Goal: Use online tool/utility: Utilize a website feature to perform a specific function

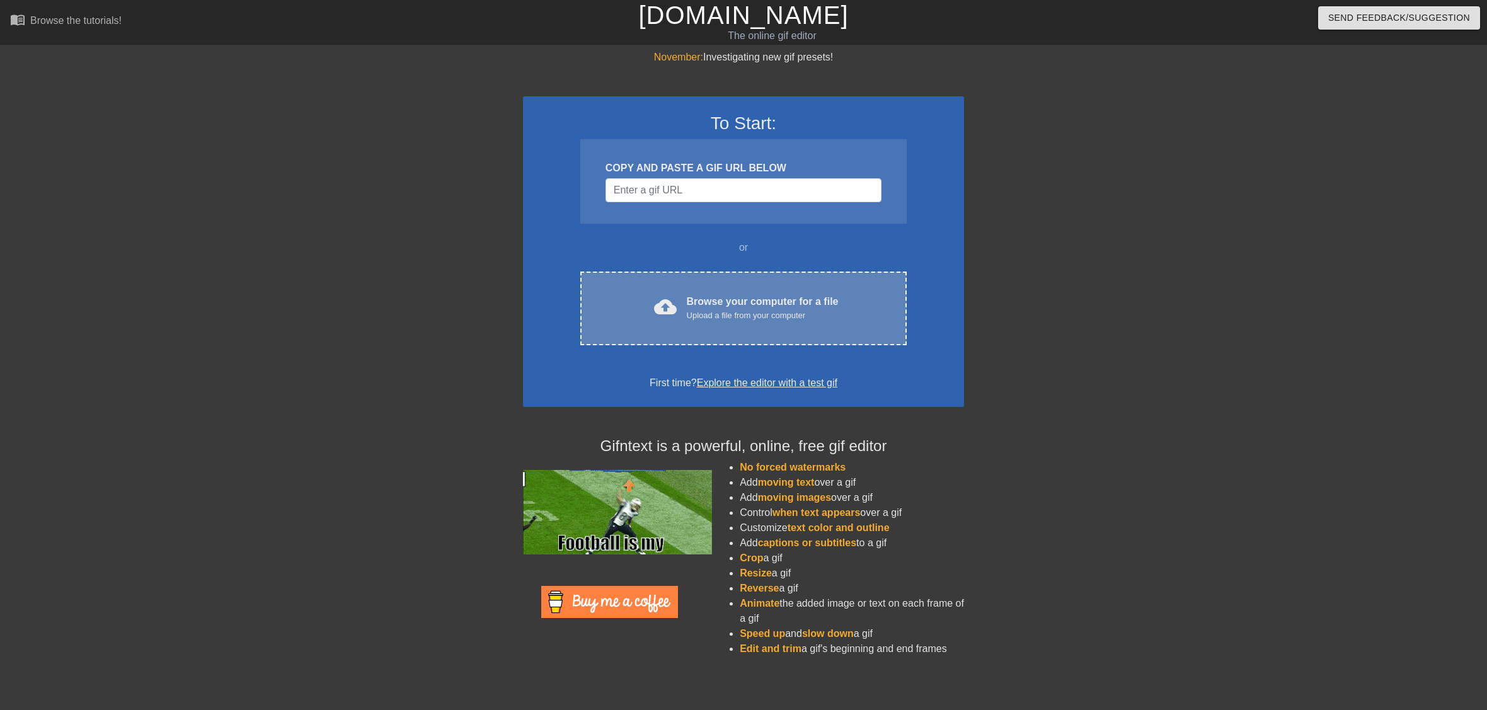
click at [714, 295] on div "Browse your computer for a file Upload a file from your computer" at bounding box center [763, 308] width 152 height 28
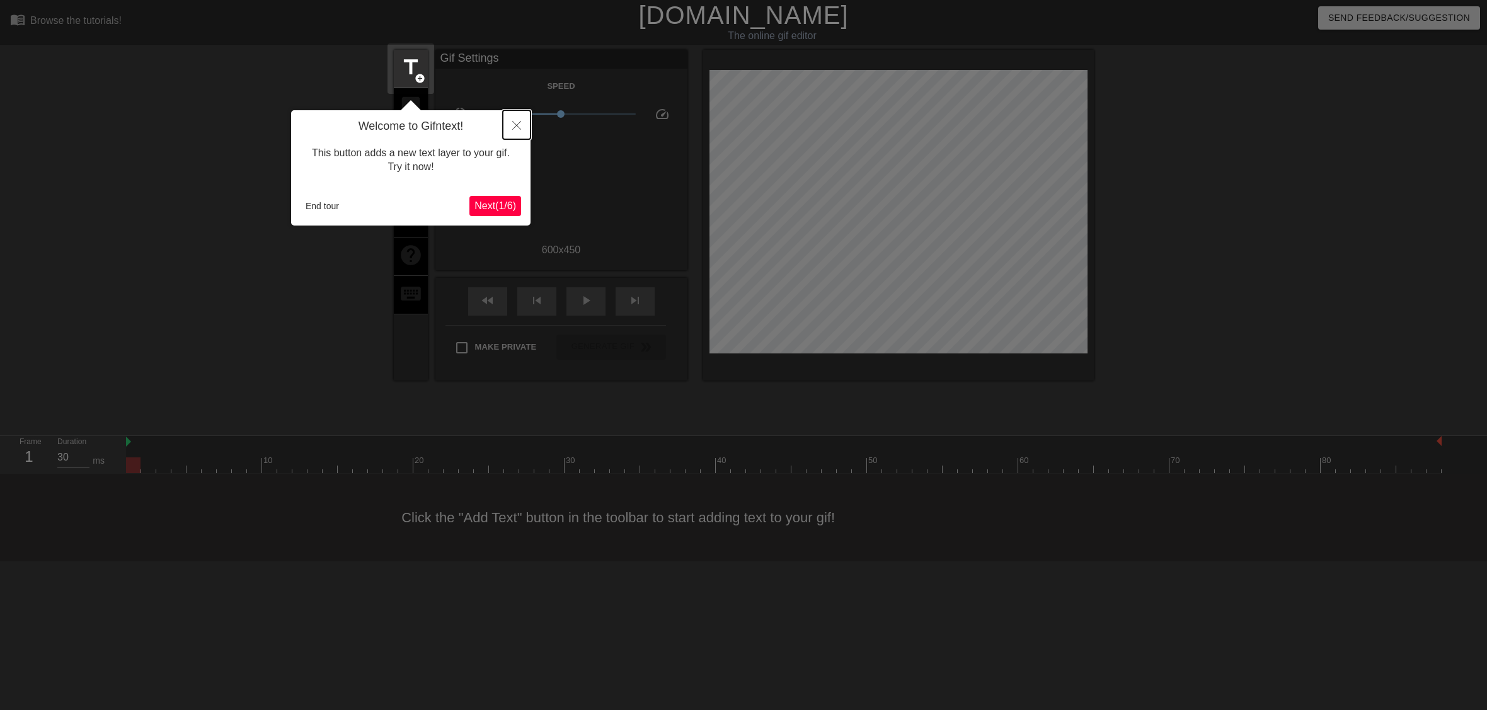
click at [517, 118] on button "Close" at bounding box center [517, 124] width 28 height 29
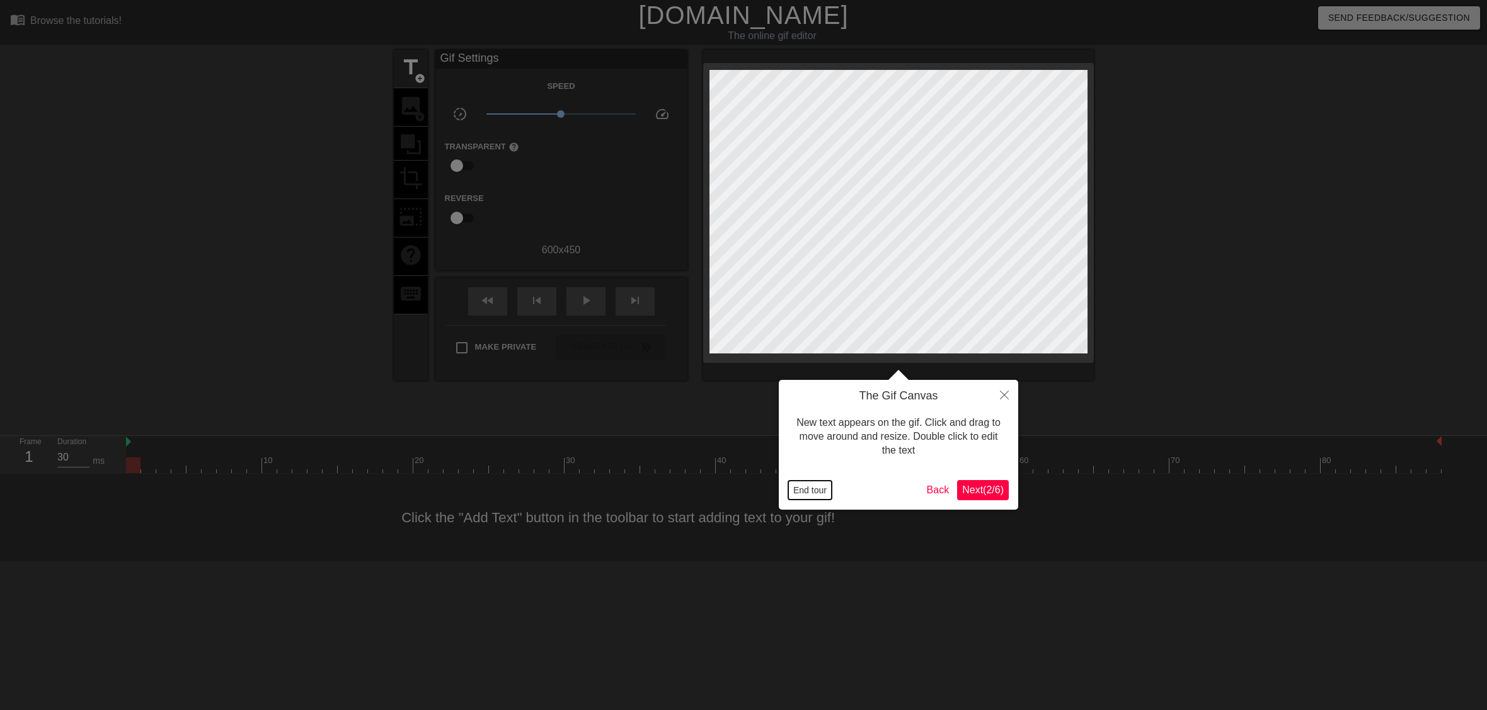
click at [813, 491] on button "End tour" at bounding box center [809, 490] width 43 height 19
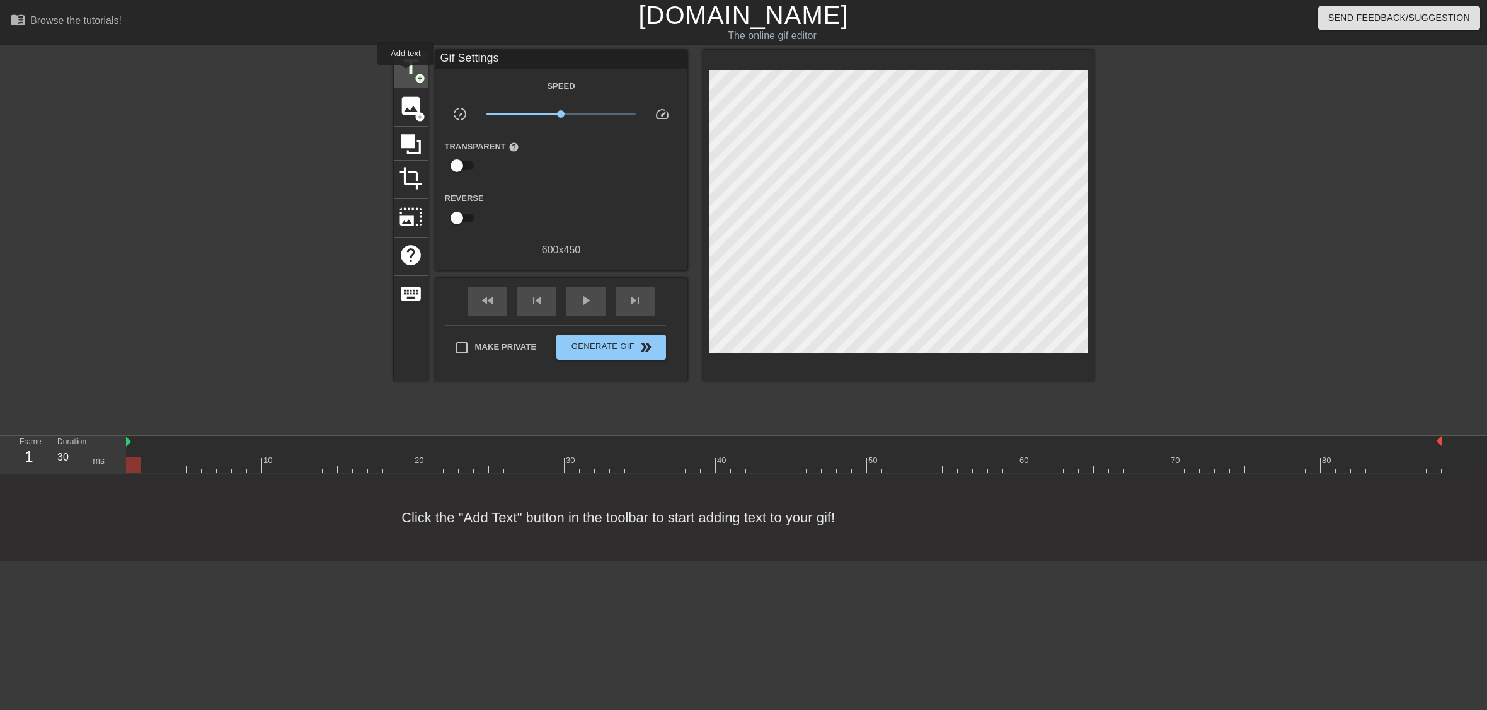
click at [406, 73] on span "title" at bounding box center [411, 67] width 24 height 24
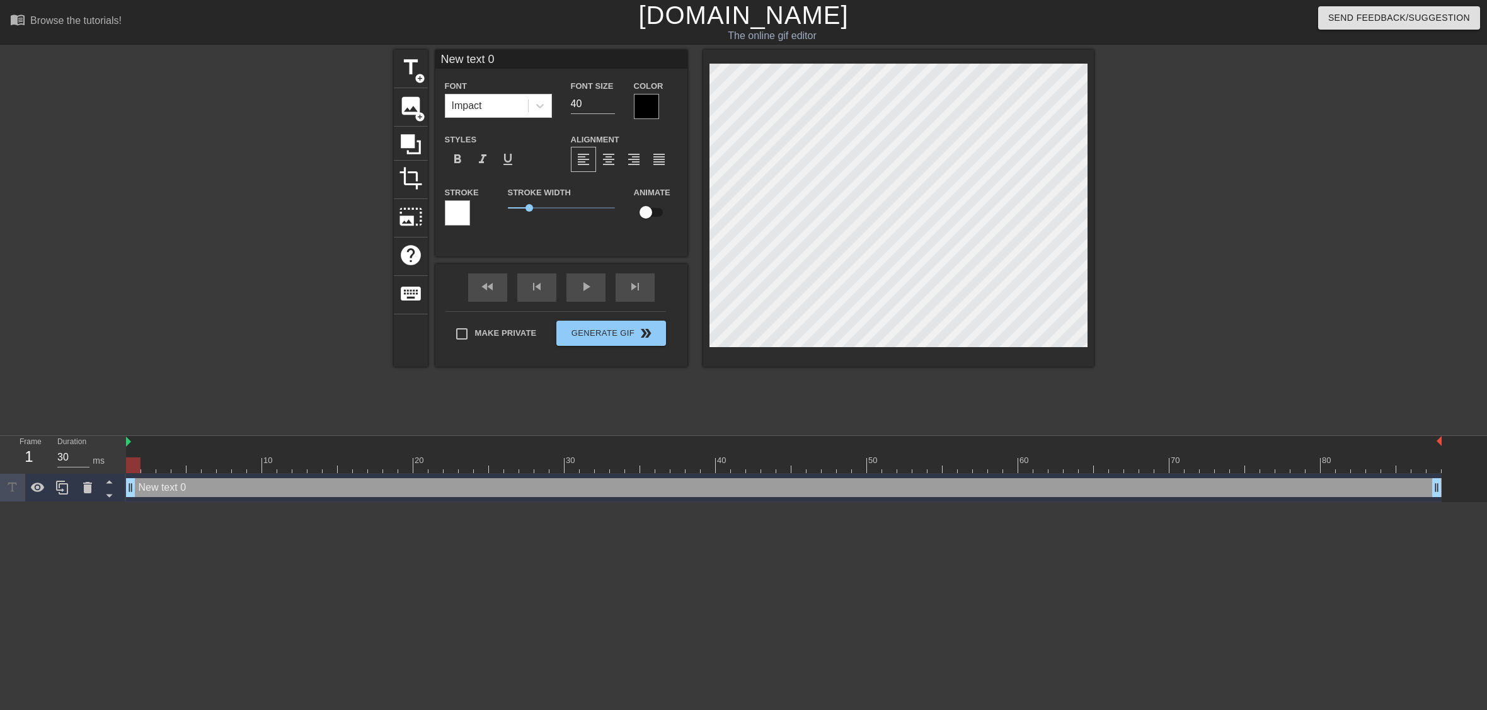
type input "New 0"
type textarea "New 0"
type input "t"
type textarea "t"
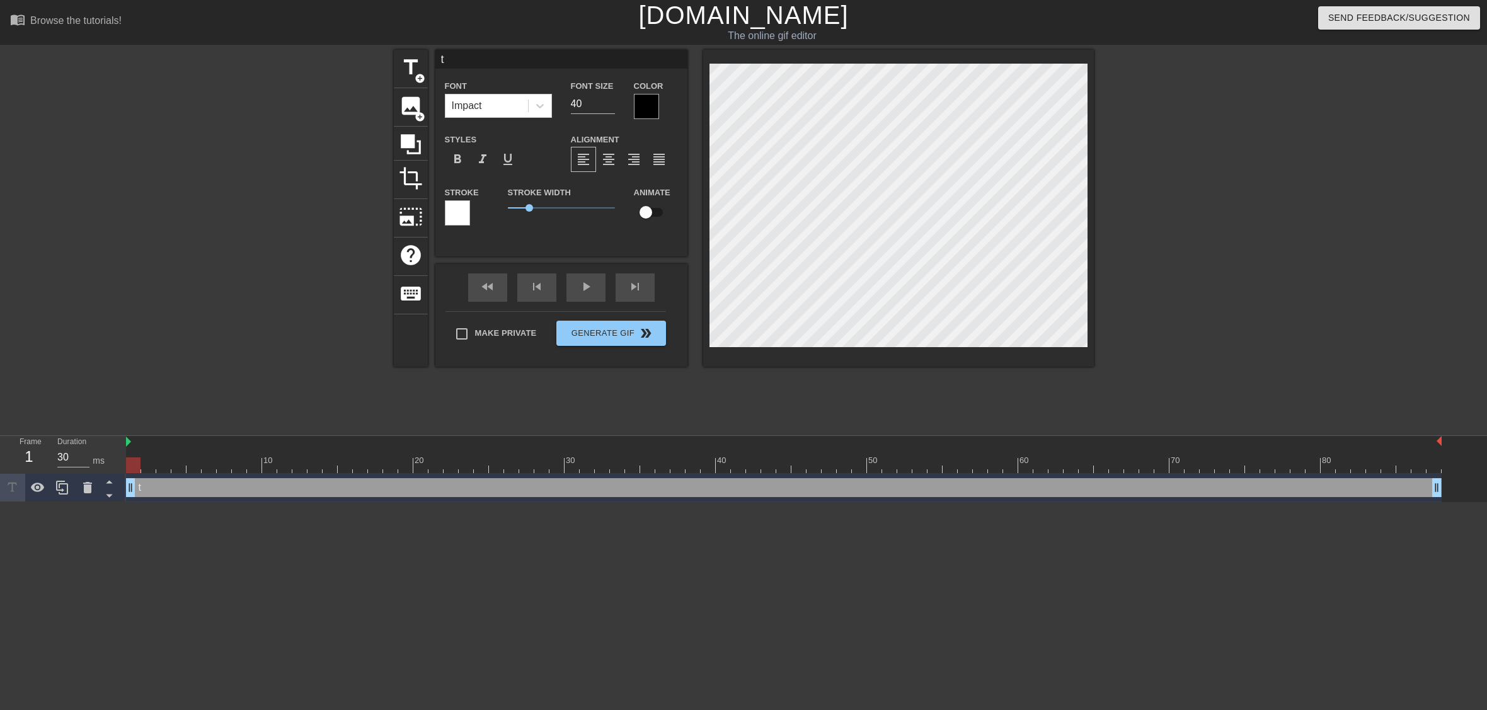
type input "th"
type textarea "th"
type input "the"
type textarea "the"
type input "the"
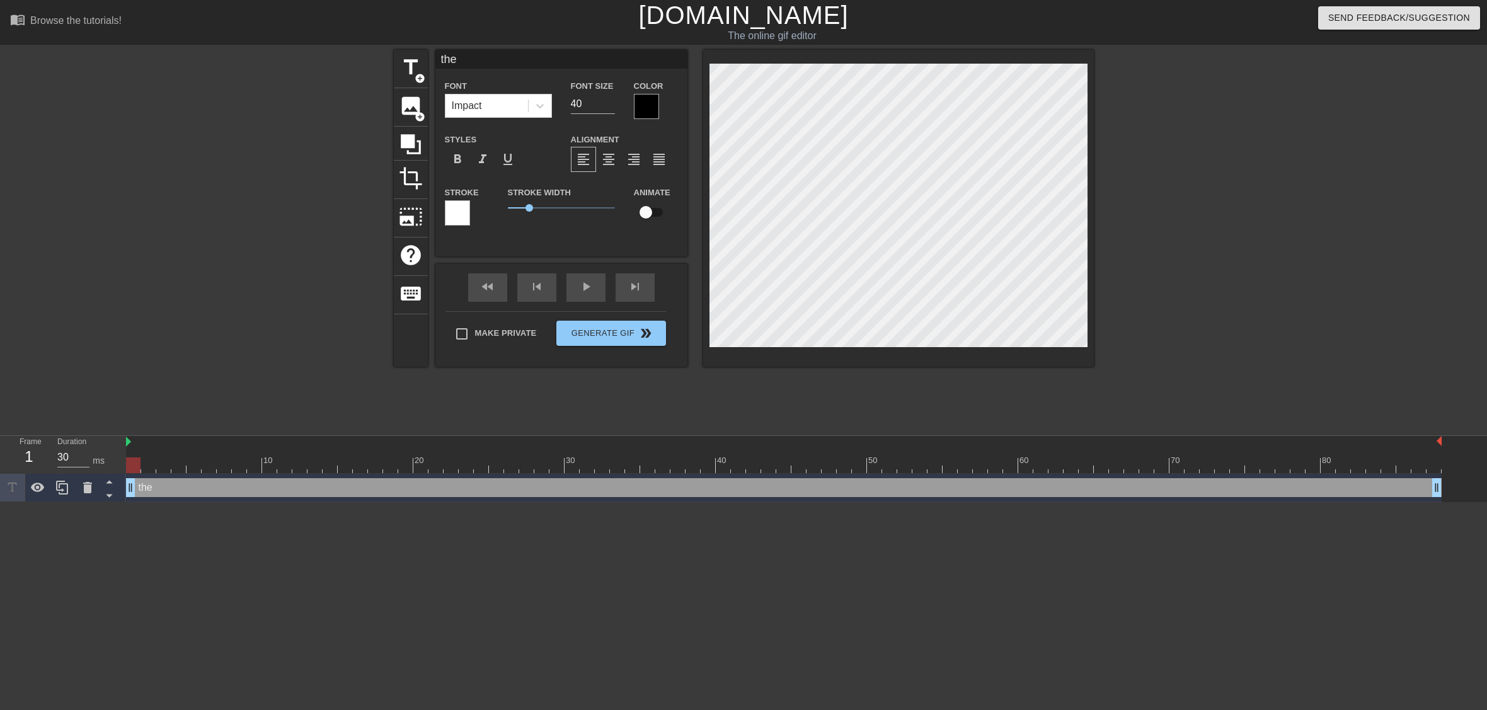
type textarea "the"
type input "the"
type textarea "the"
type input "th"
type textarea "th"
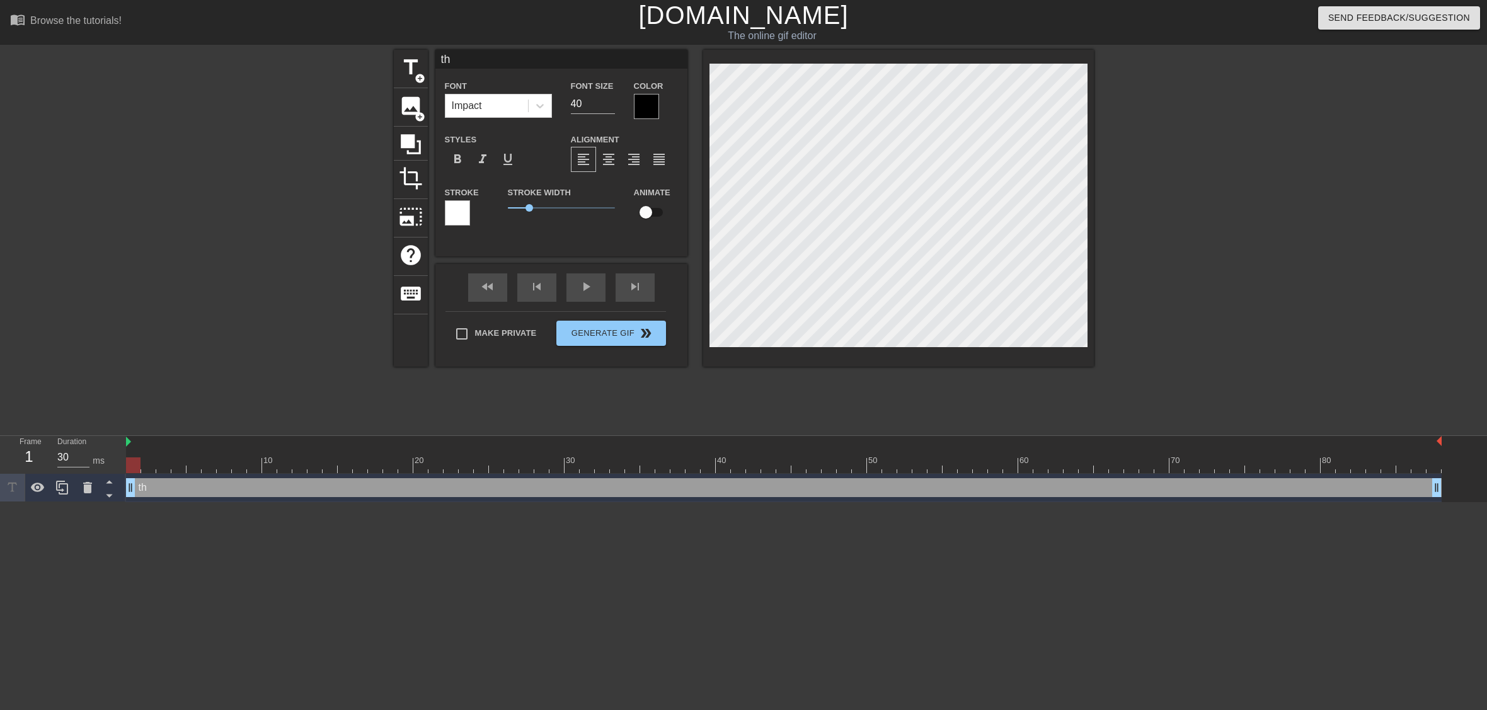
type input "t"
type textarea "t"
type input "S"
type textarea "S"
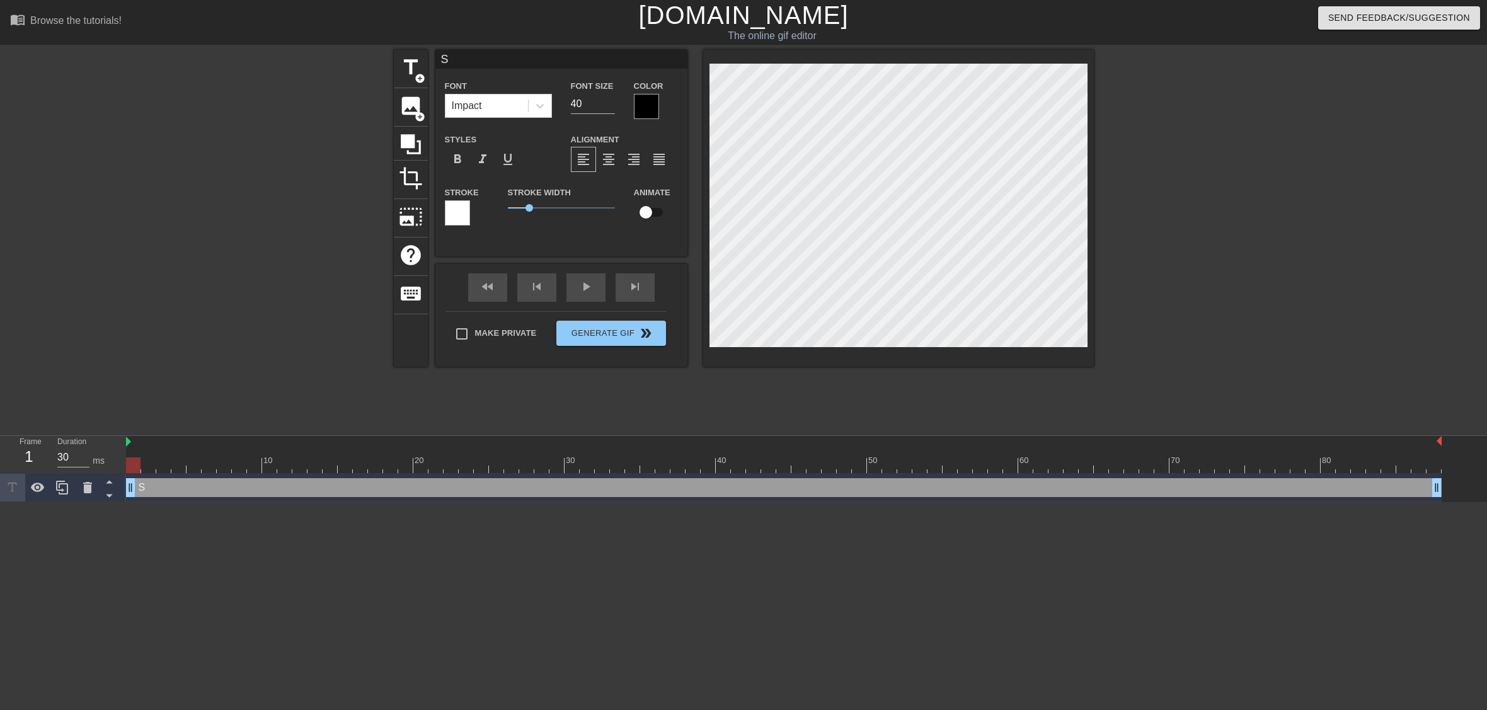
type input "Si"
type textarea "Si"
type input "Sig"
type textarea "Sig"
type input "Sign"
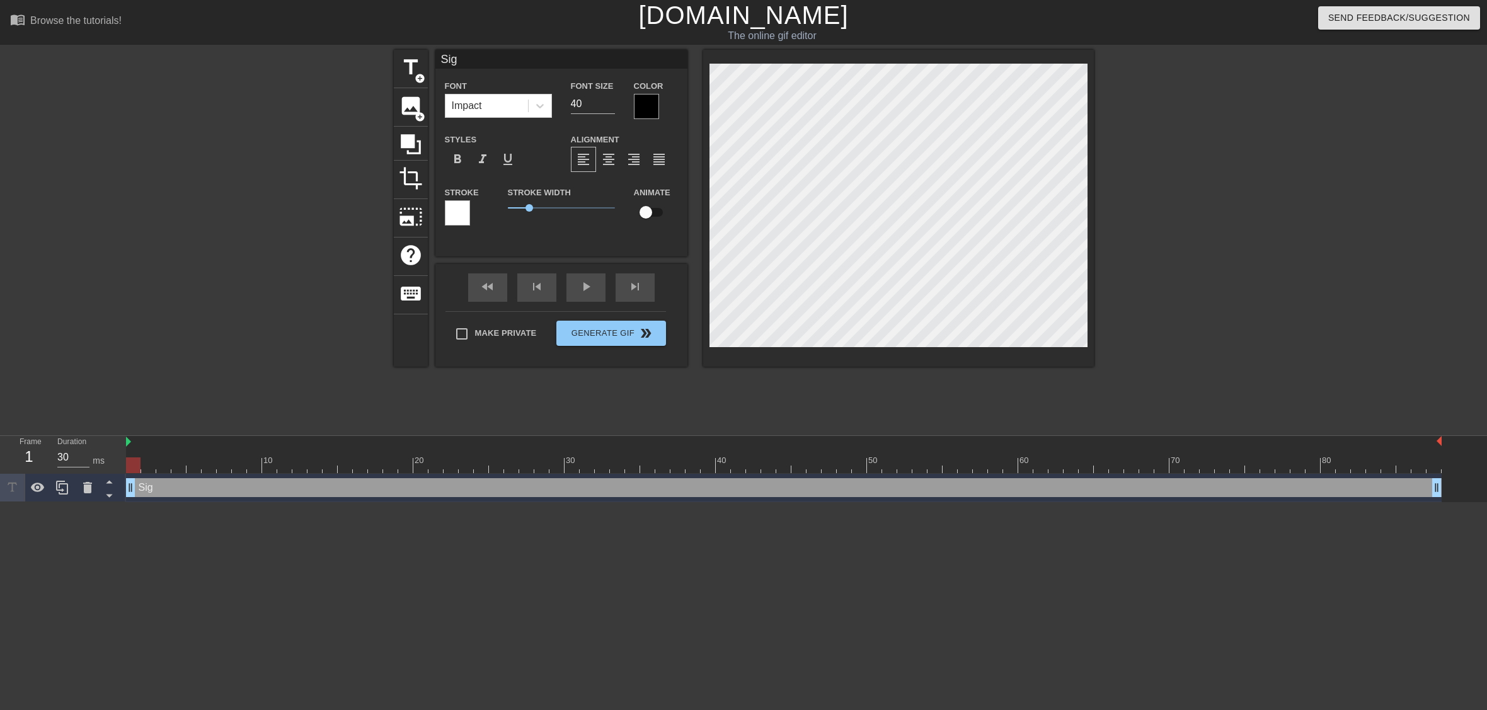
type textarea "Sign"
type input "Sign"
type textarea "Sign"
type input "Sign P"
type textarea "Sign P"
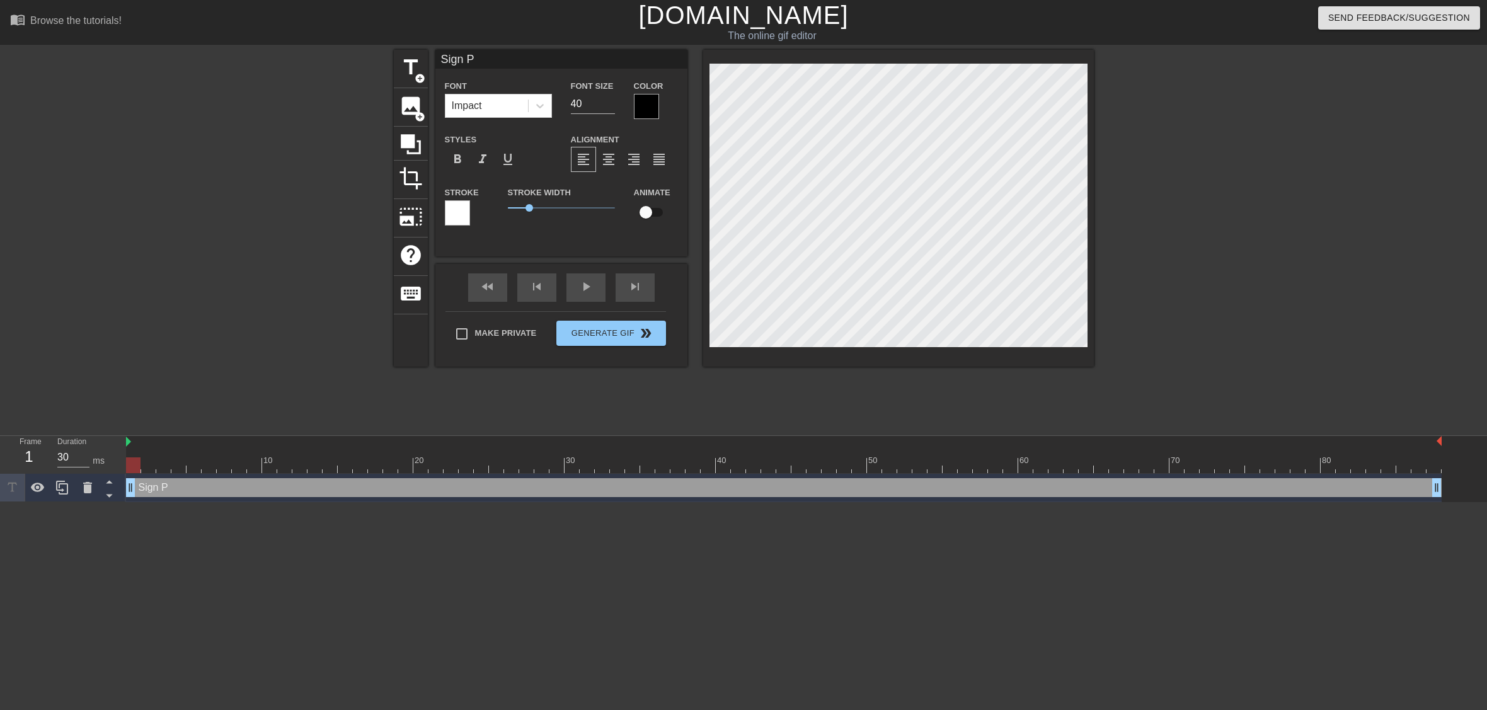
type input "Sign Pa"
type textarea "Sign Pa"
type input "Sign Pai"
type textarea "Sign Pai"
type input "Sign Pain"
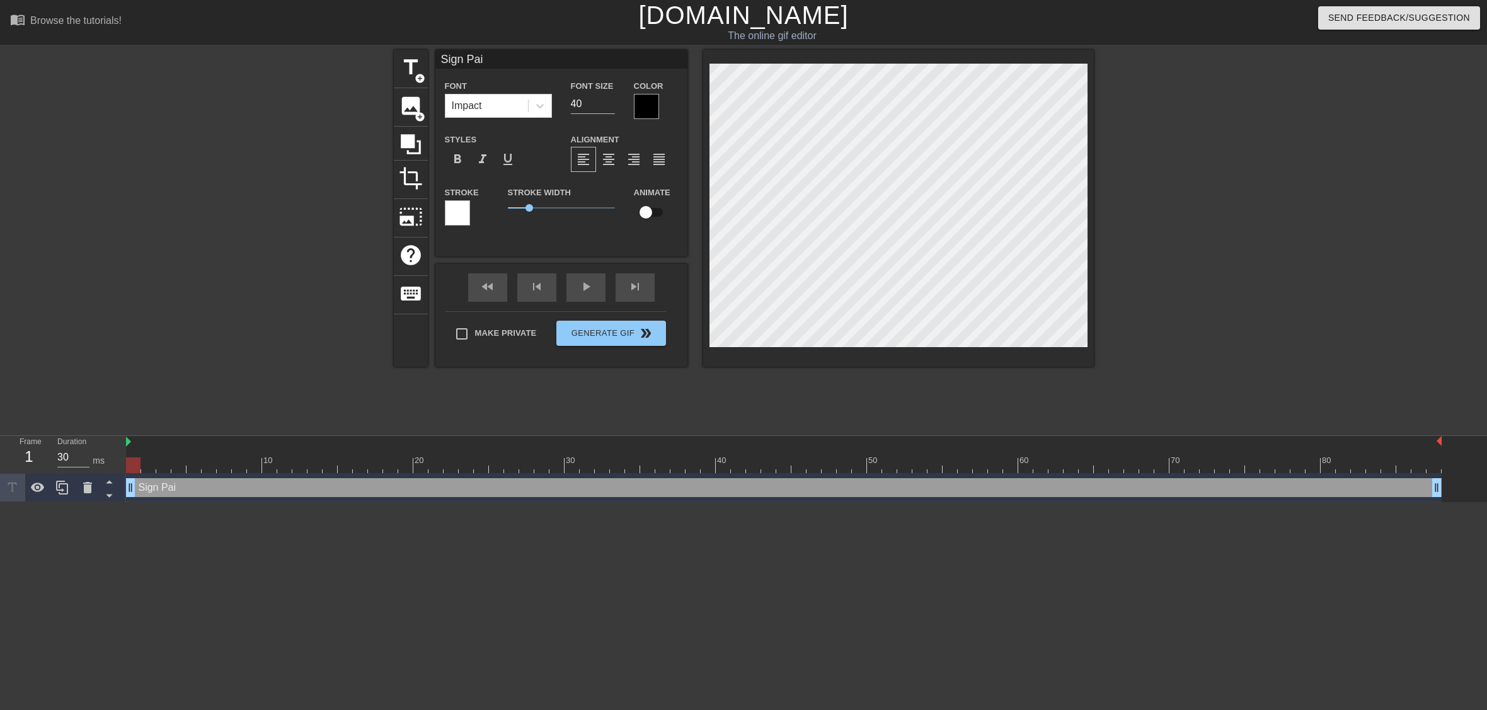
type textarea "Sign Pain"
type input "Sign Paint"
type textarea "Sign Paint"
type input "Sign Painte"
type textarea "Sign Painte"
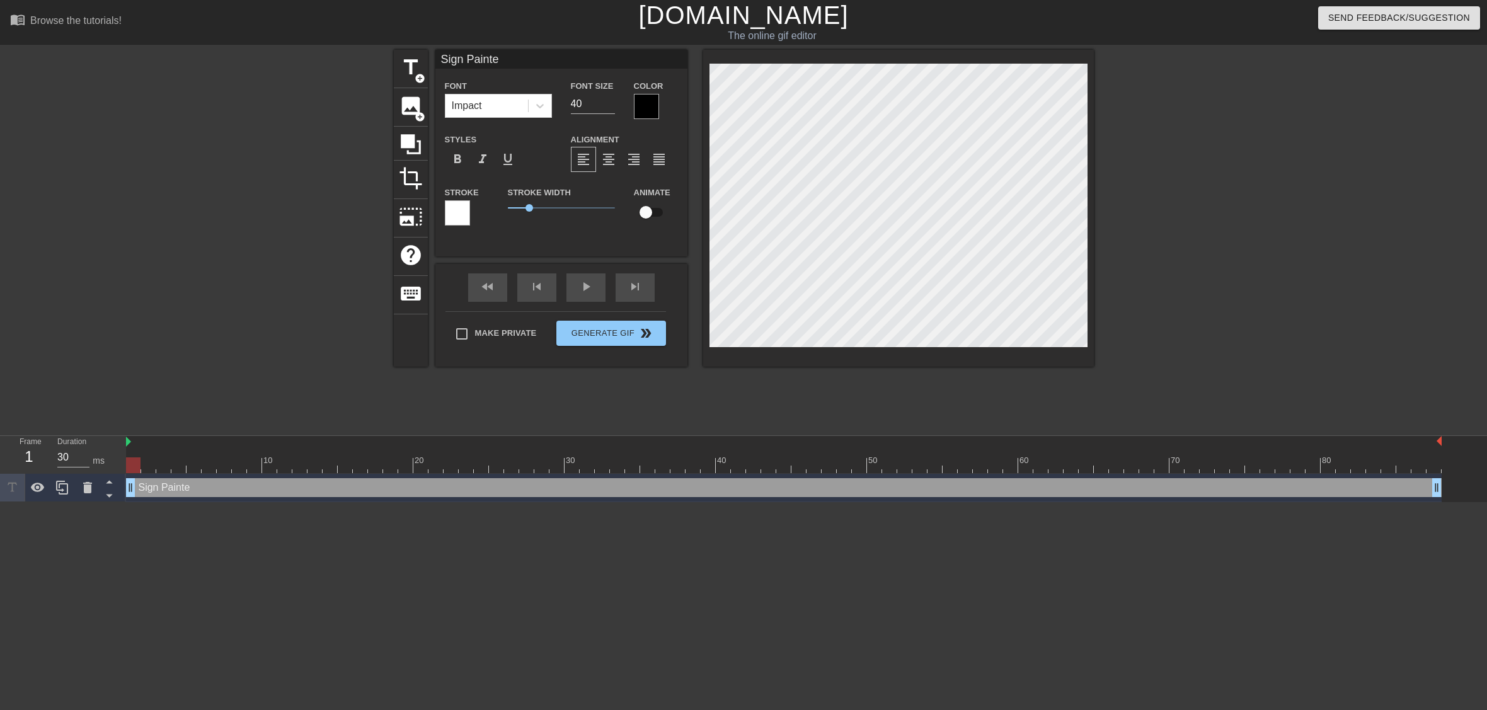
type input "Sign Painter"
type textarea "Sign Painter"
click at [539, 105] on icon at bounding box center [540, 106] width 13 height 13
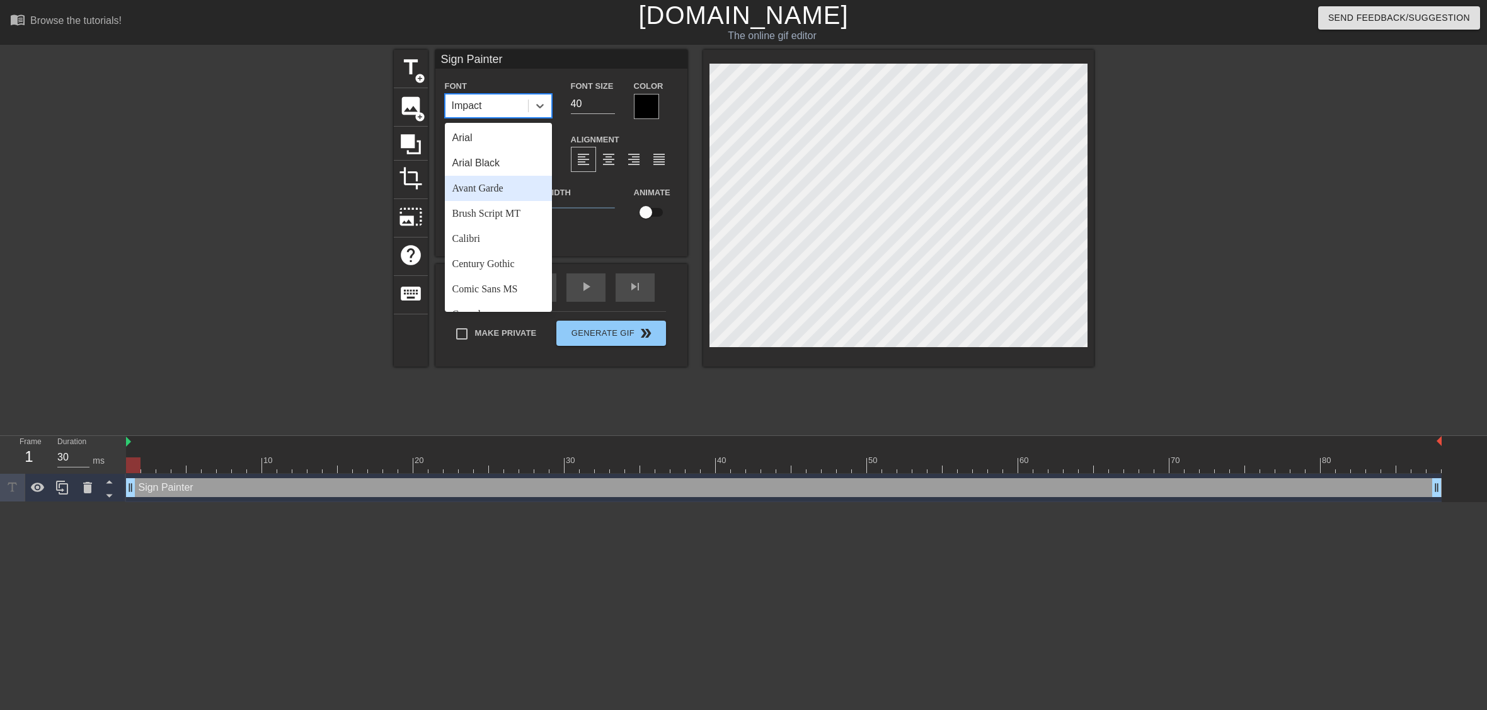
click at [496, 195] on div "Avant Garde" at bounding box center [498, 188] width 107 height 25
click at [539, 104] on icon at bounding box center [540, 106] width 13 height 13
click at [497, 260] on div "Century Gothic" at bounding box center [498, 263] width 107 height 25
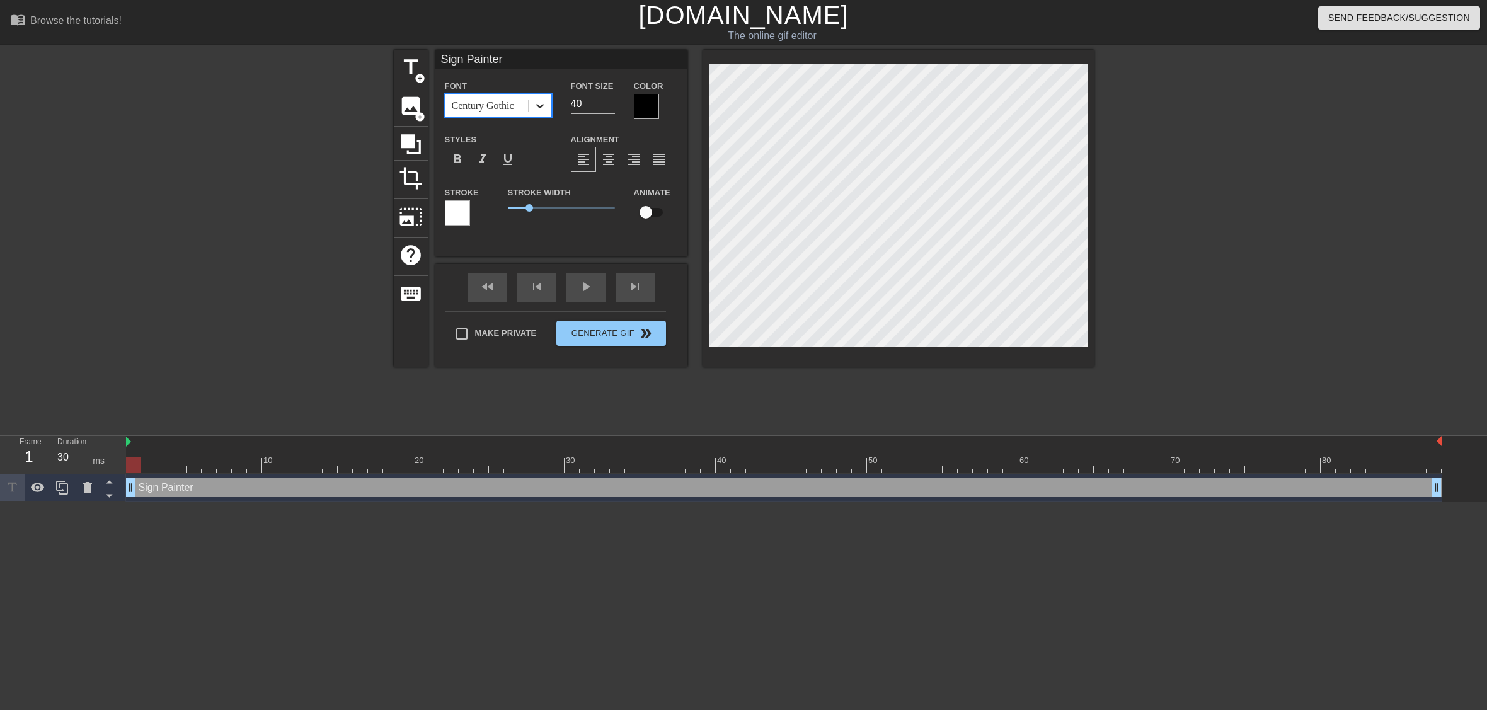
click at [540, 101] on icon at bounding box center [540, 106] width 13 height 13
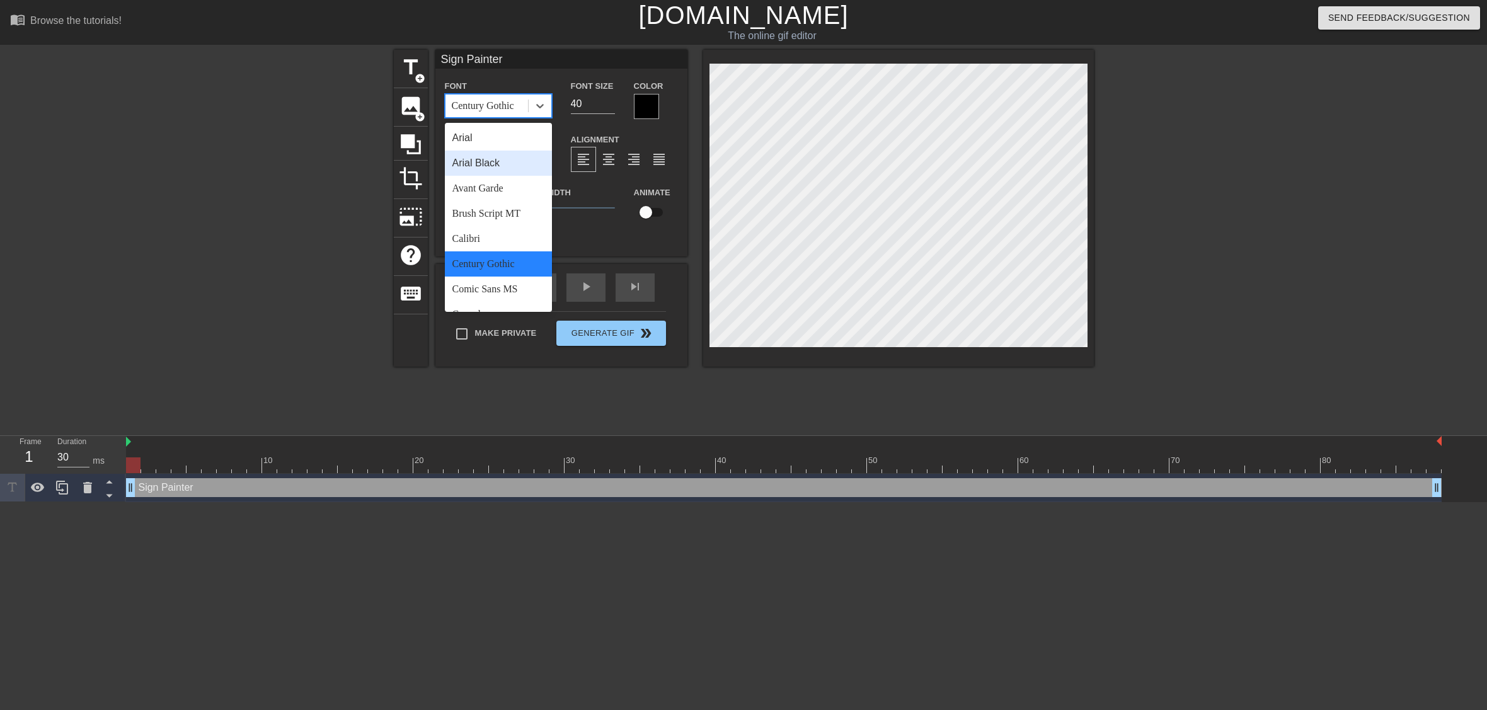
click at [504, 164] on div "Arial Black" at bounding box center [498, 163] width 107 height 25
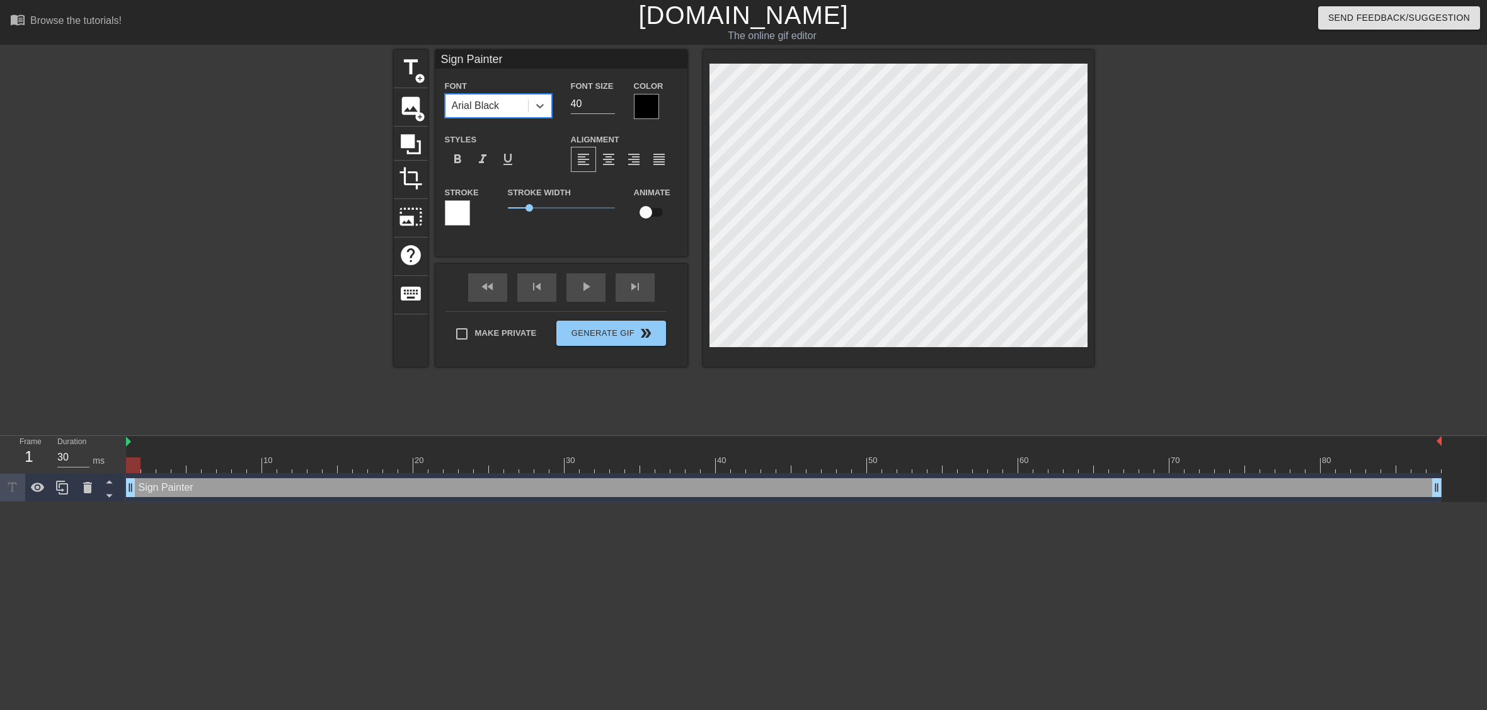
click at [649, 108] on div at bounding box center [646, 106] width 25 height 25
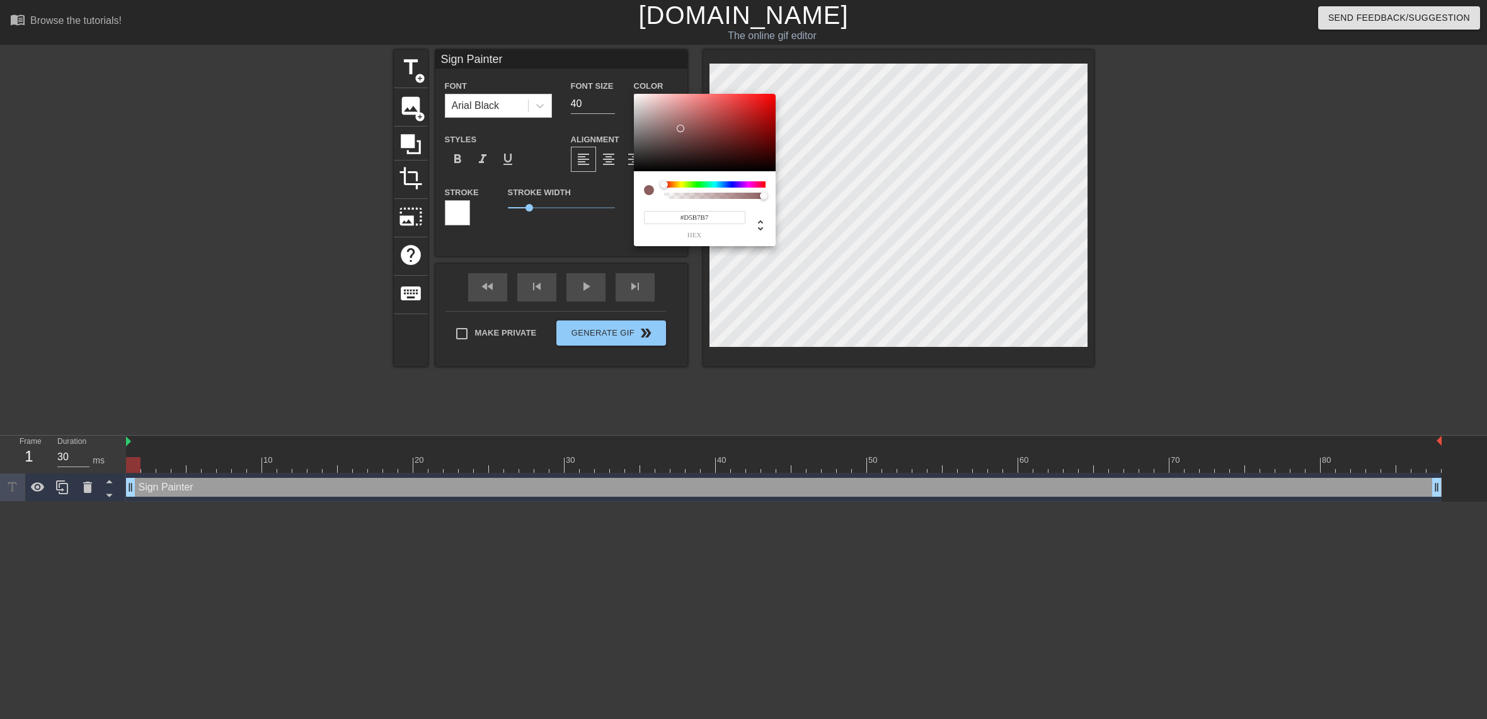
type input "#FFFFFF"
drag, startPoint x: 680, startPoint y: 129, endPoint x: 580, endPoint y: 54, distance: 125.1
click at [580, 54] on div "#FFFFFF hex" at bounding box center [743, 359] width 1487 height 719
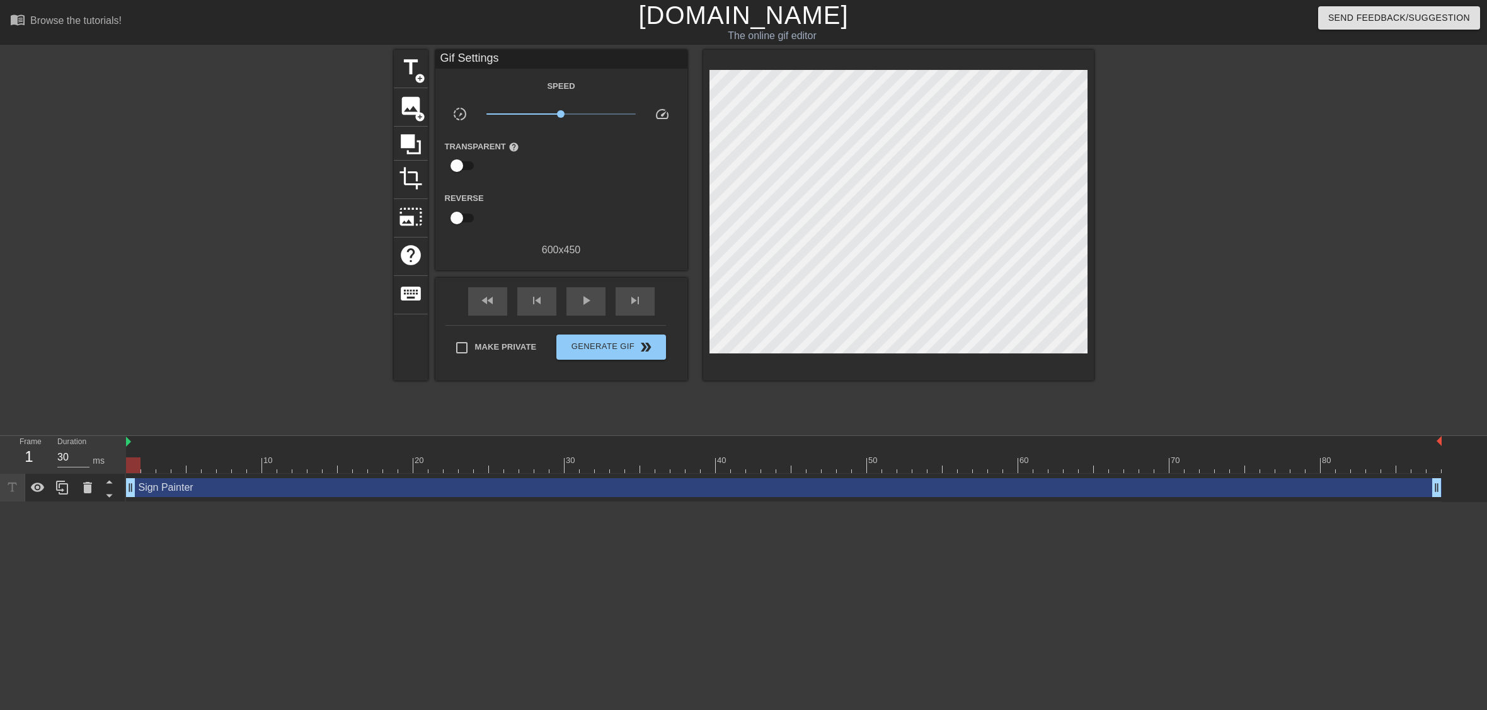
click at [554, 170] on div "Transparent help" at bounding box center [561, 159] width 252 height 40
click at [406, 66] on span "title" at bounding box center [411, 67] width 24 height 24
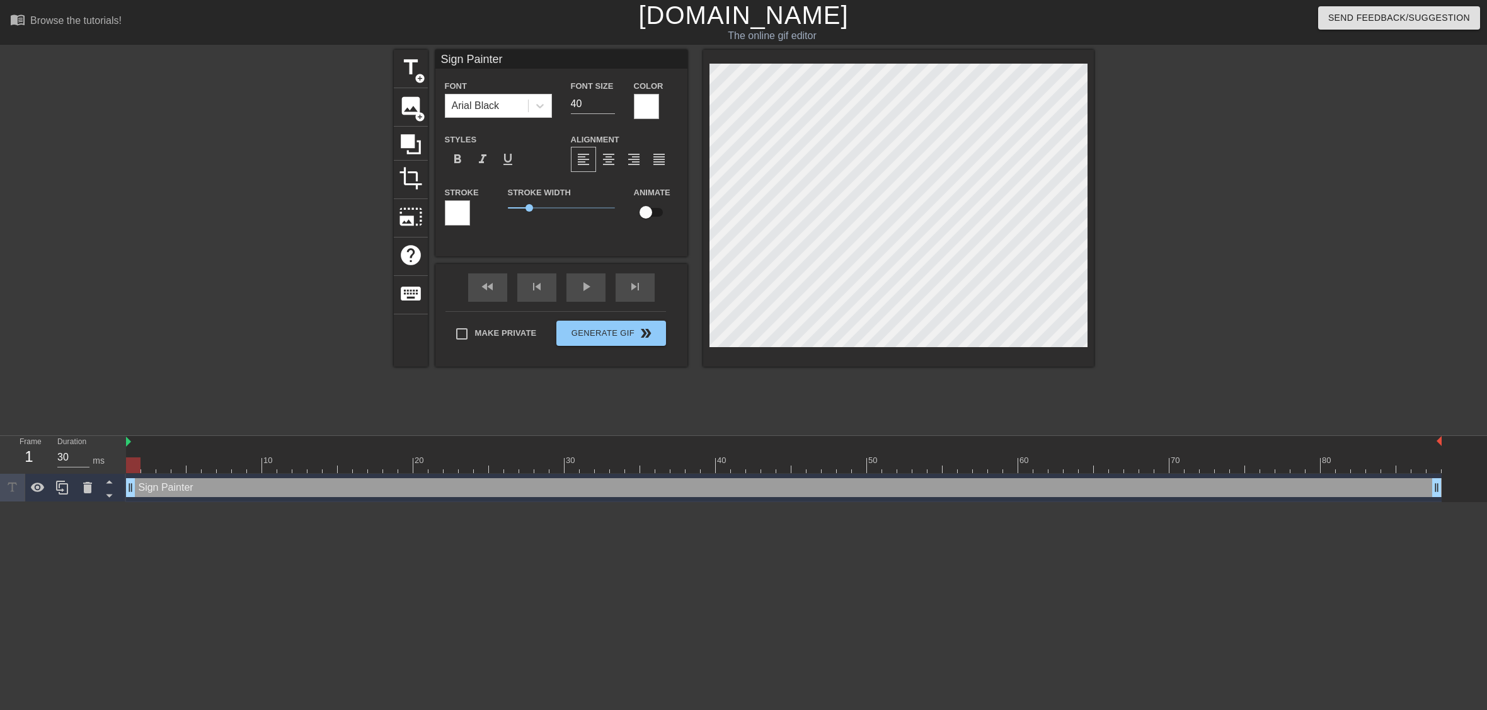
click at [457, 214] on div at bounding box center [457, 212] width 25 height 25
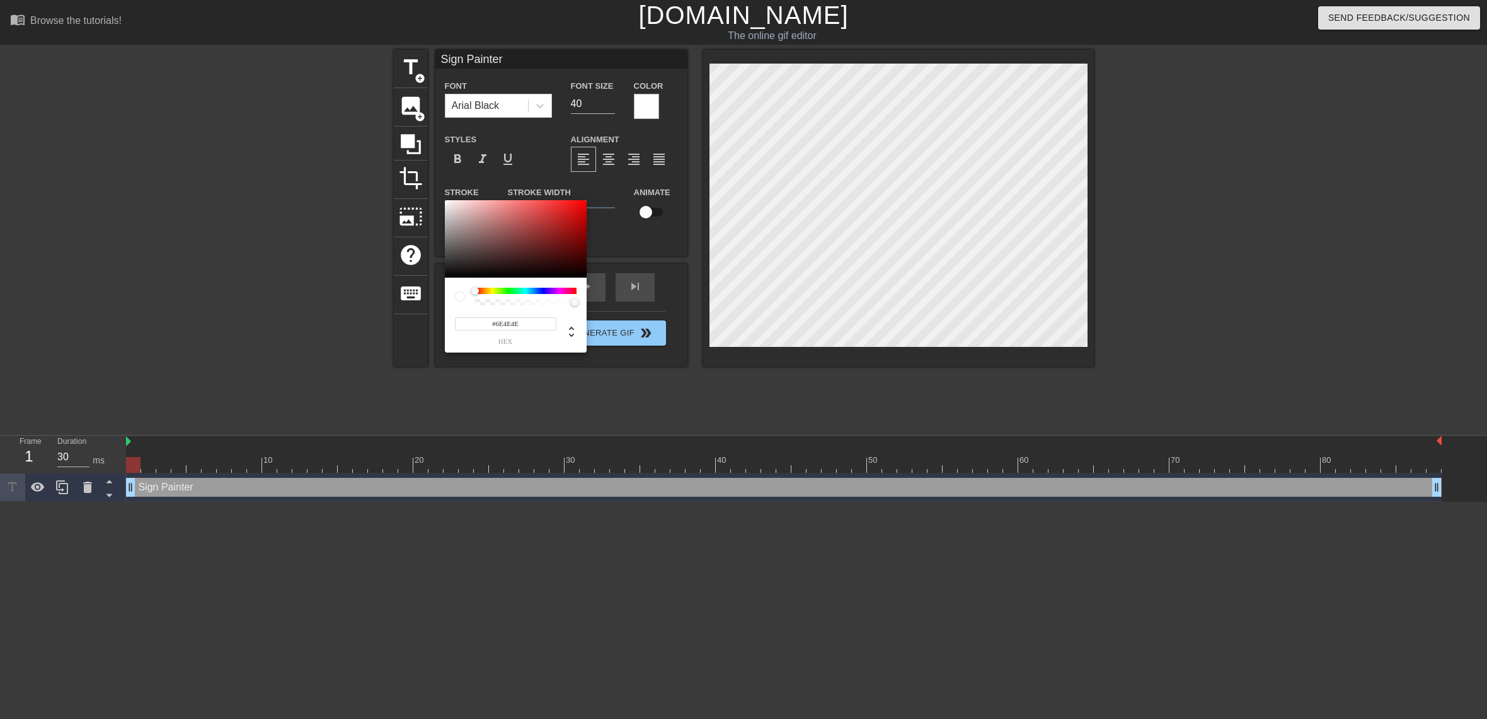
type input "#000000"
drag, startPoint x: 452, startPoint y: 268, endPoint x: 329, endPoint y: 344, distance: 144.0
click at [329, 343] on div "#000000 hex" at bounding box center [743, 359] width 1487 height 719
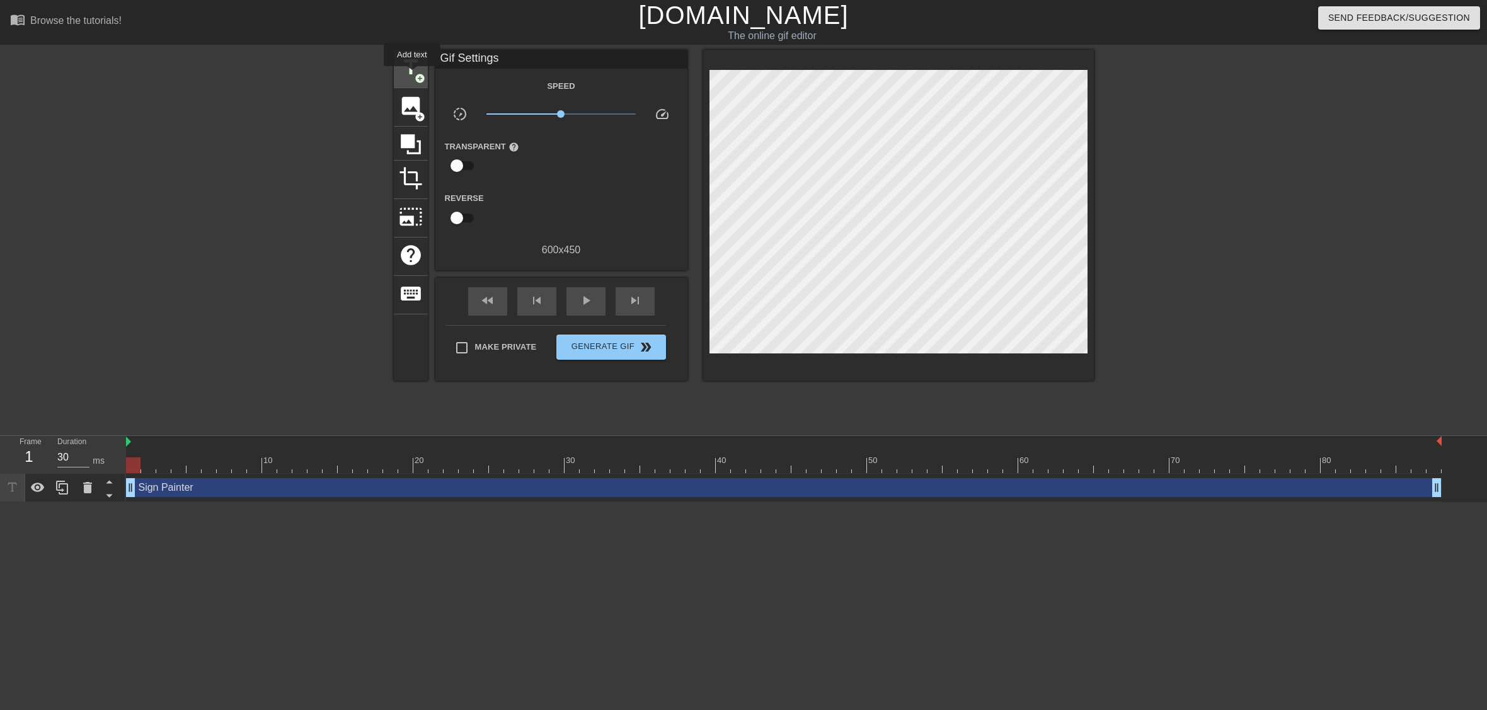
click at [411, 75] on span "title" at bounding box center [411, 67] width 24 height 24
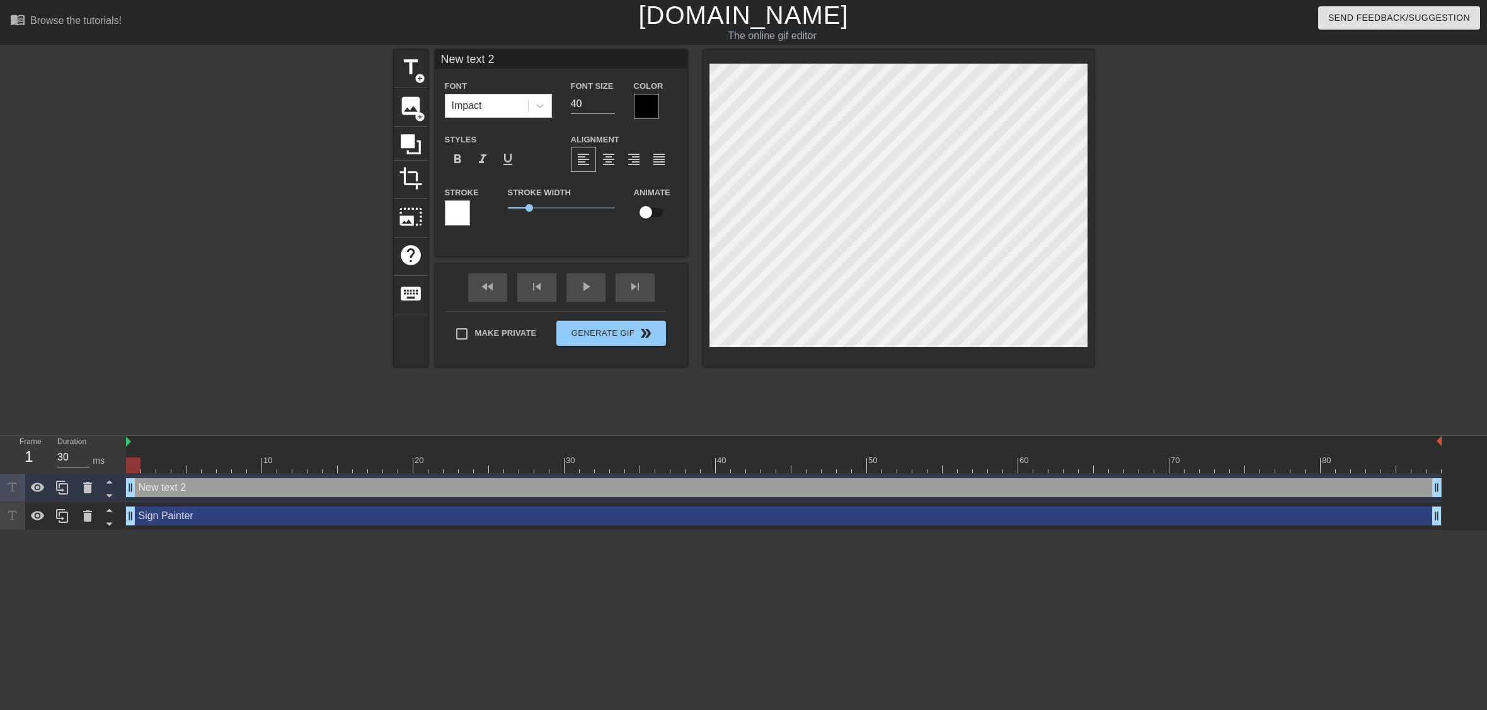
type input "New ext 2"
type textarea "New ext 2"
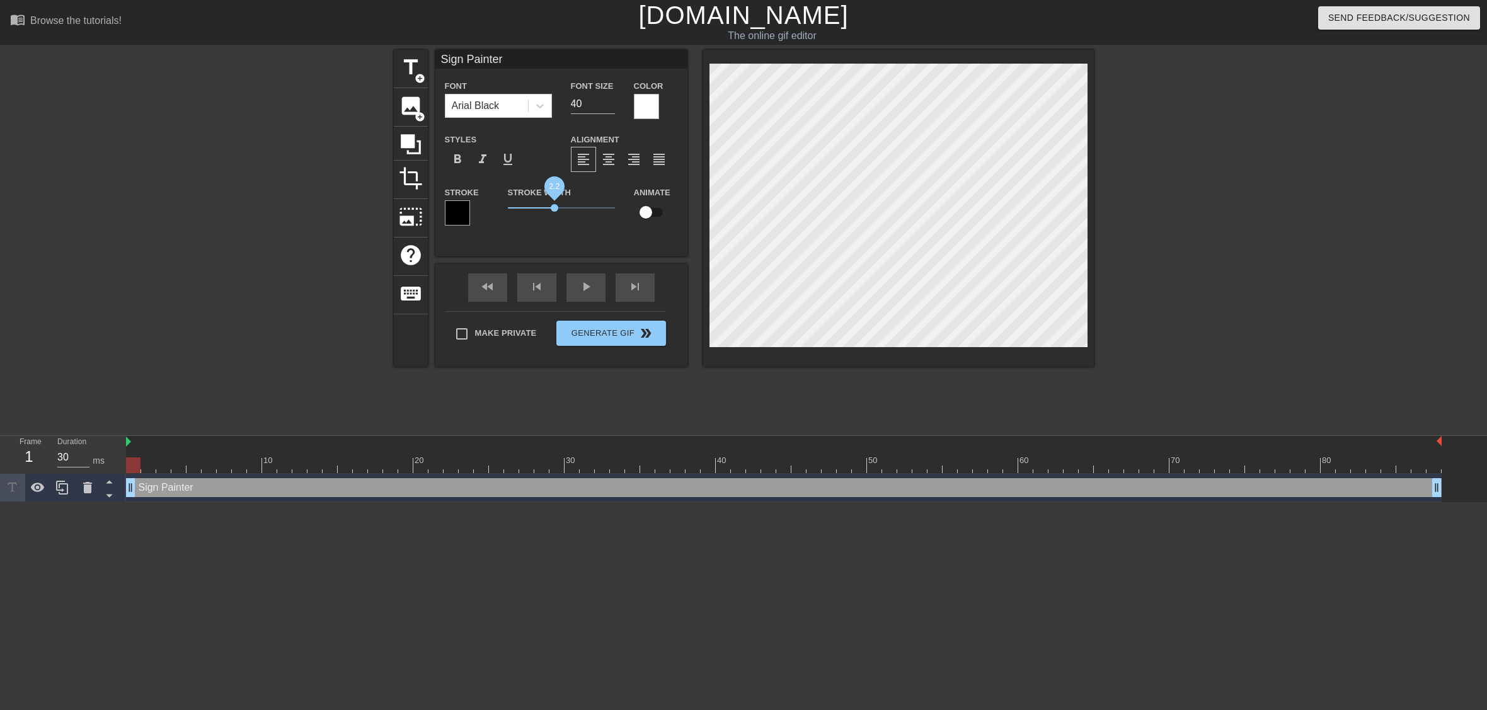
drag, startPoint x: 529, startPoint y: 207, endPoint x: 554, endPoint y: 210, distance: 25.9
click at [554, 210] on span "2.2" at bounding box center [555, 208] width 8 height 8
click at [409, 144] on icon at bounding box center [411, 144] width 20 height 20
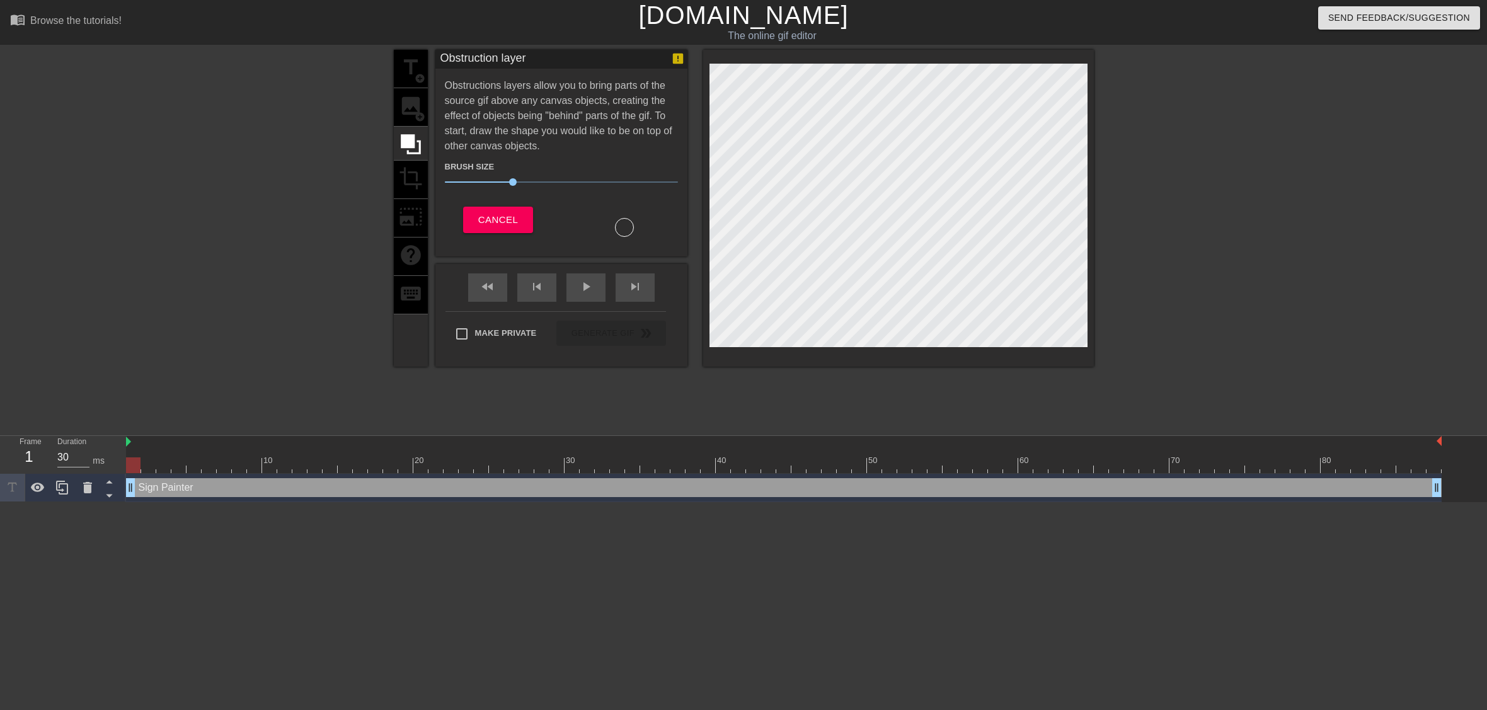
click at [436, 164] on div "Brush Size 30" at bounding box center [561, 176] width 252 height 35
click at [420, 181] on div "title add_circle image add_circle crop photo_size_select_large help keyboard" at bounding box center [411, 208] width 34 height 317
click at [477, 212] on button "Cancel" at bounding box center [498, 220] width 70 height 26
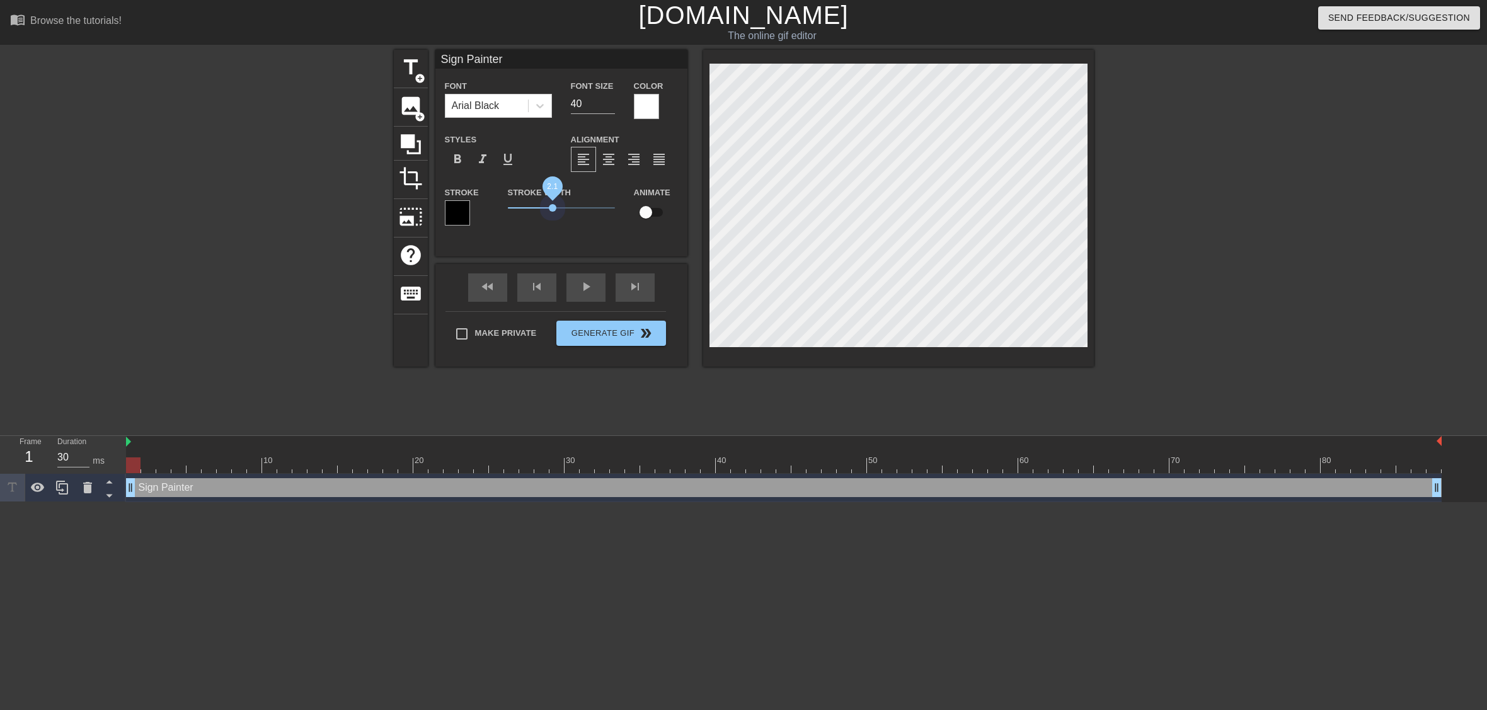
drag, startPoint x: 555, startPoint y: 203, endPoint x: 552, endPoint y: 212, distance: 8.6
click at [552, 212] on span "2.1" at bounding box center [561, 207] width 107 height 15
click at [646, 214] on input "checkbox" at bounding box center [646, 212] width 72 height 24
click at [646, 214] on input "checkbox" at bounding box center [658, 212] width 72 height 24
checkbox input "false"
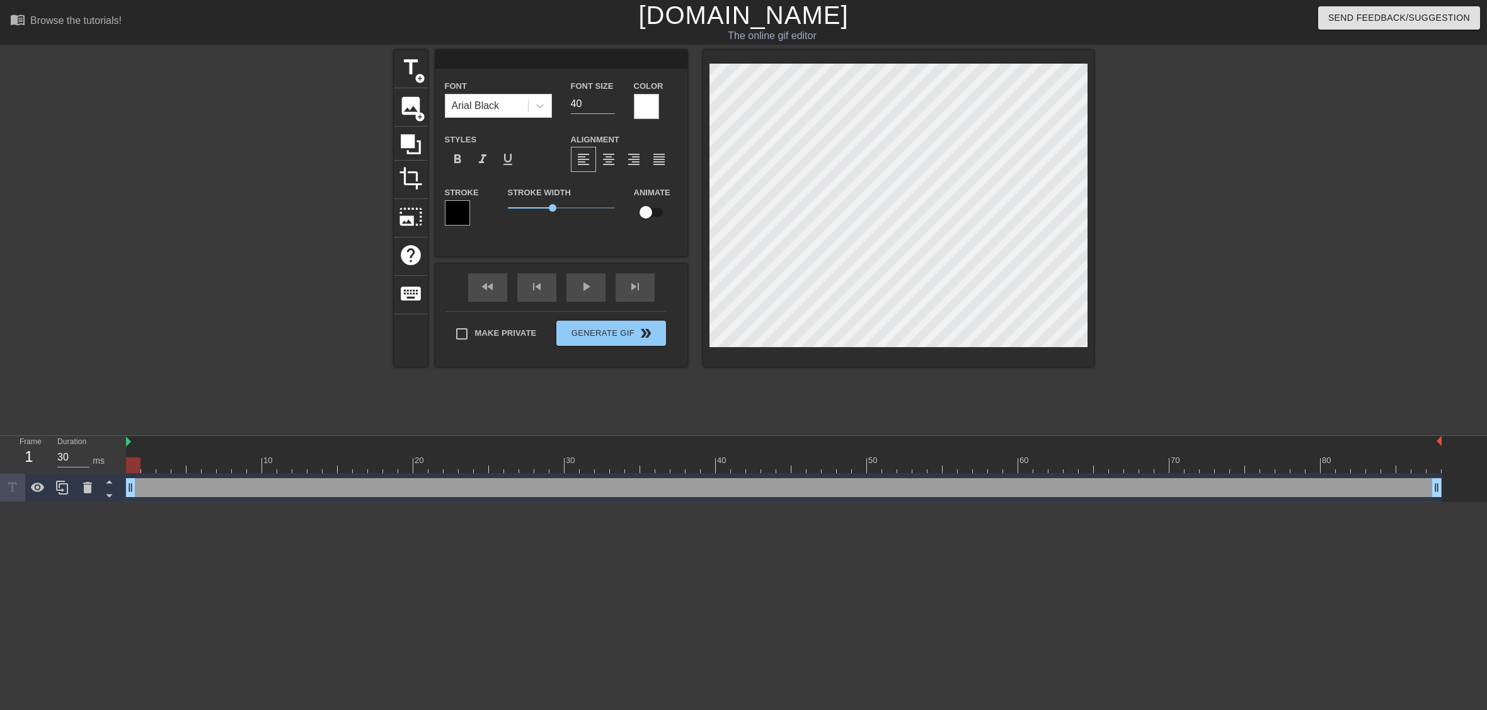
type input "-"
type textarea "-"
type input "--"
type textarea "--"
type input "---"
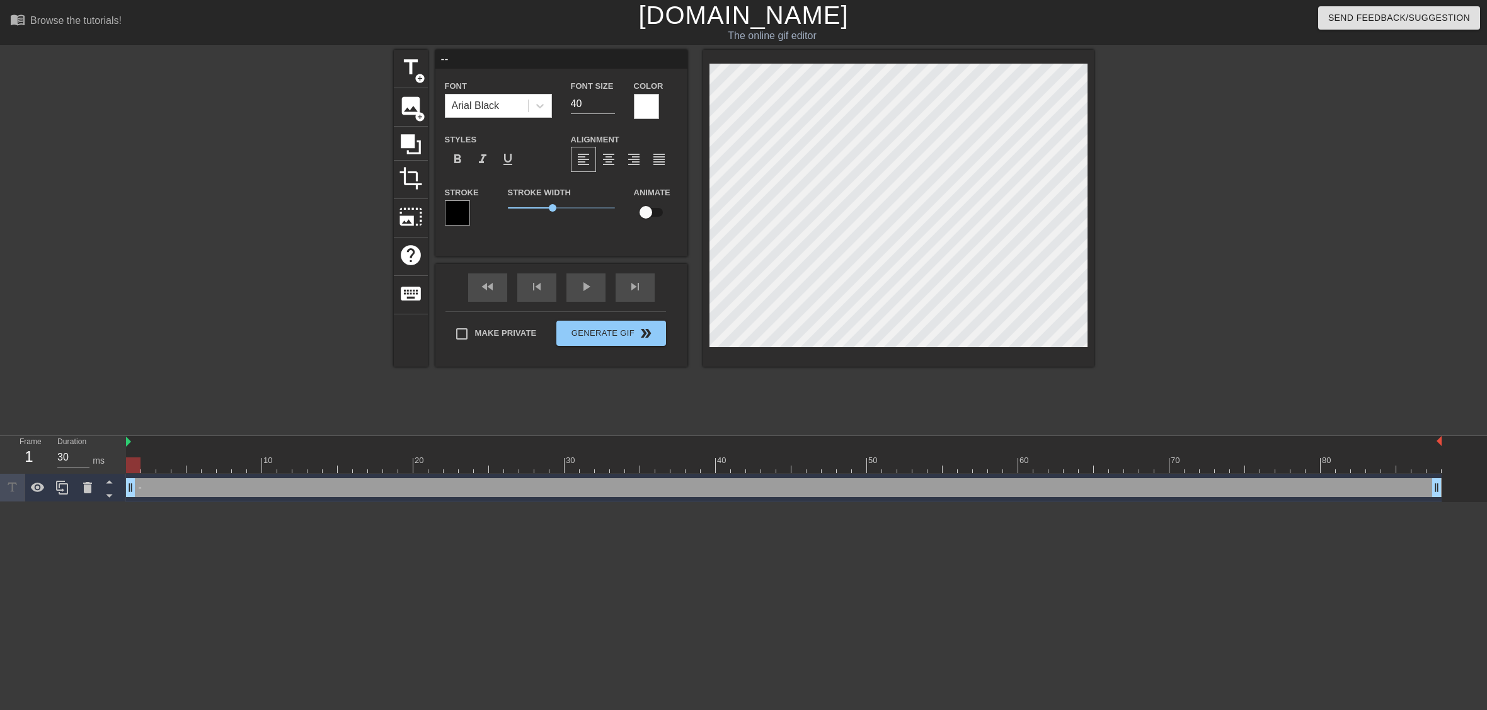
type textarea "---"
type input "----"
type textarea "----"
type input "-----"
type textarea "-----"
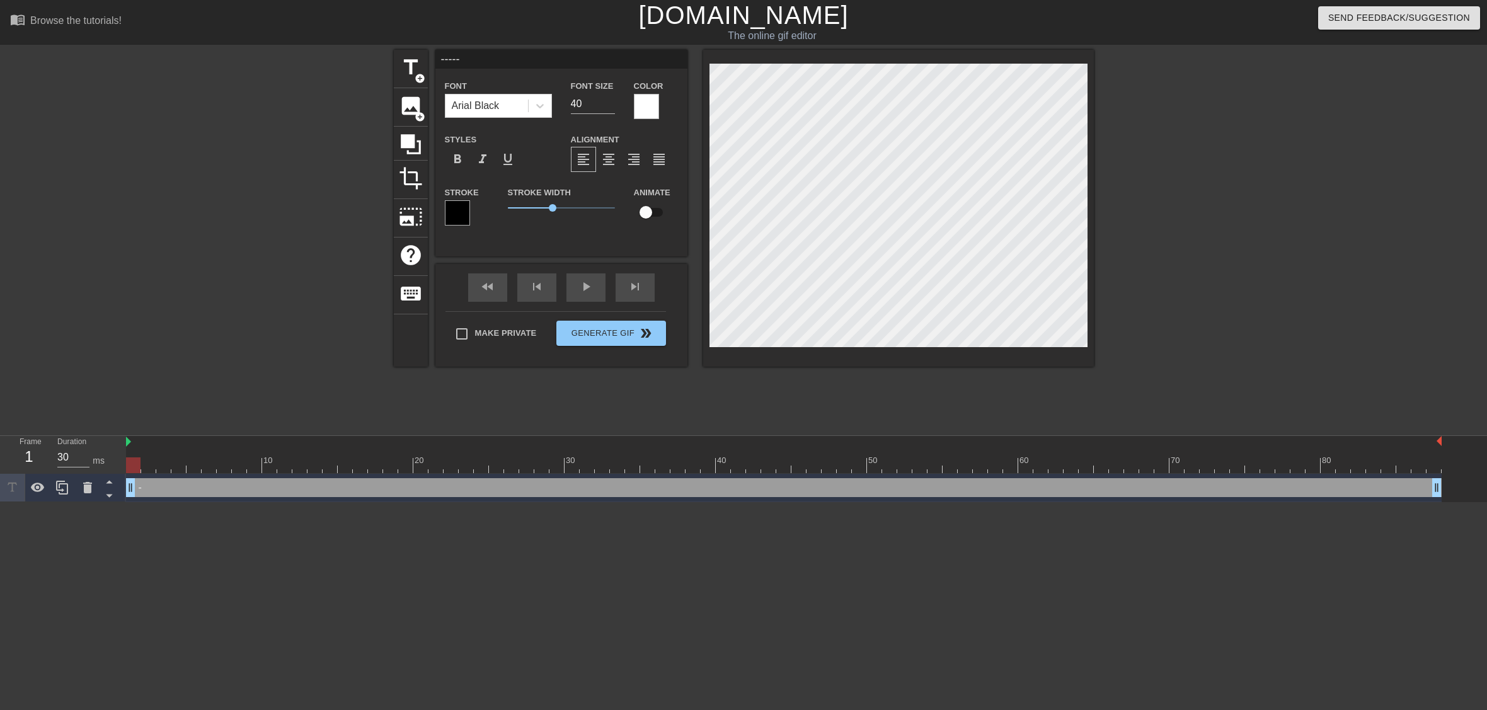
type input "------"
type textarea "------"
type input "-------"
type textarea "-------"
type input "--------"
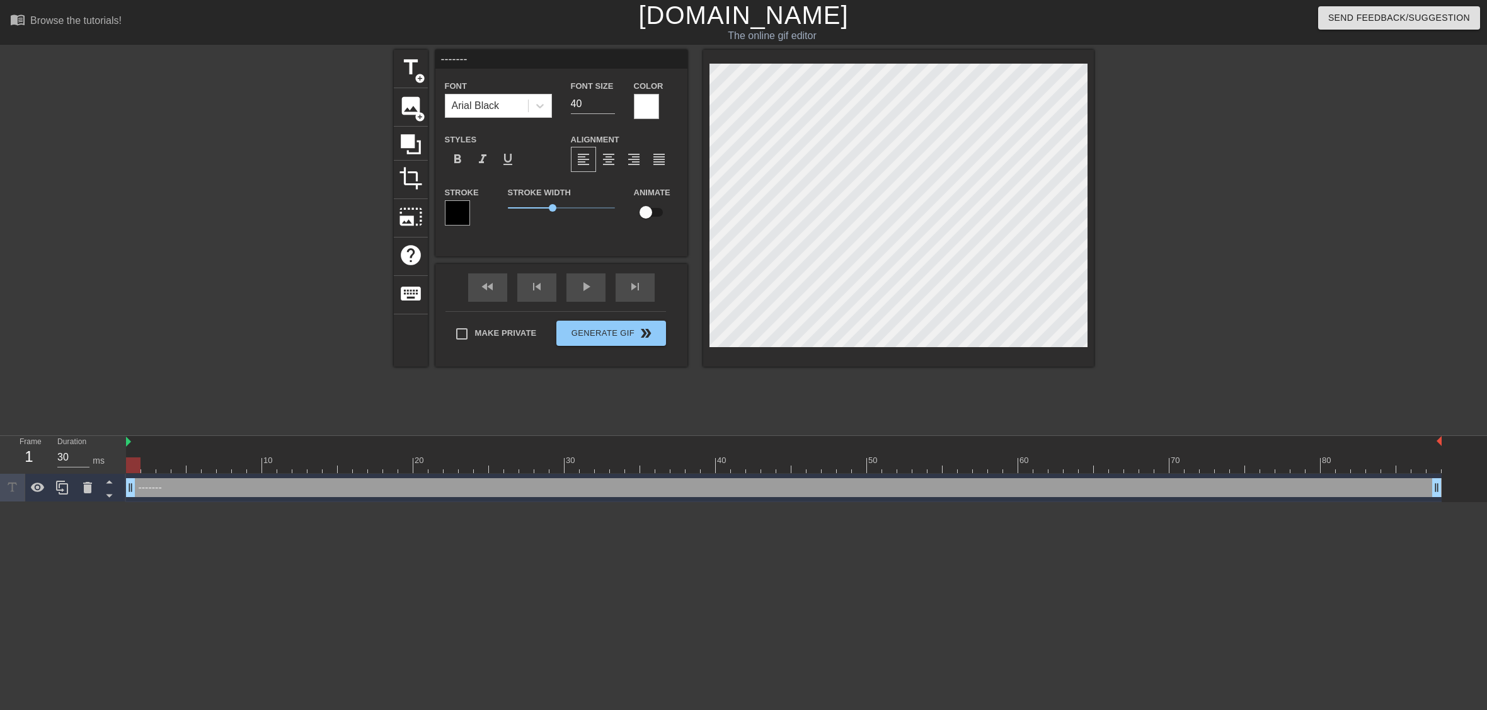
type textarea "--------"
type input "---------"
type textarea "---------"
type input "----------"
type textarea "----------"
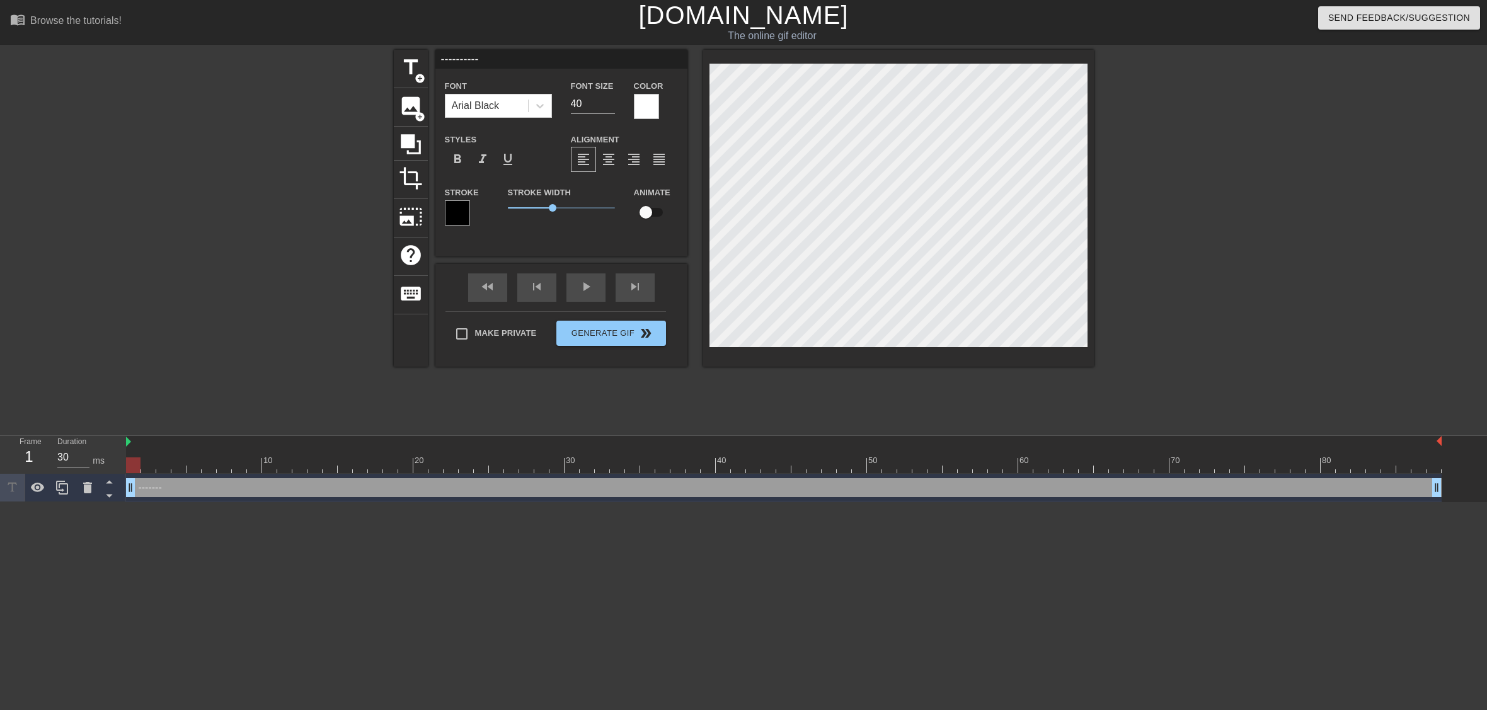
type input "-----------"
type textarea "-----------"
type input "------------"
type textarea "------------"
type input "-------------"
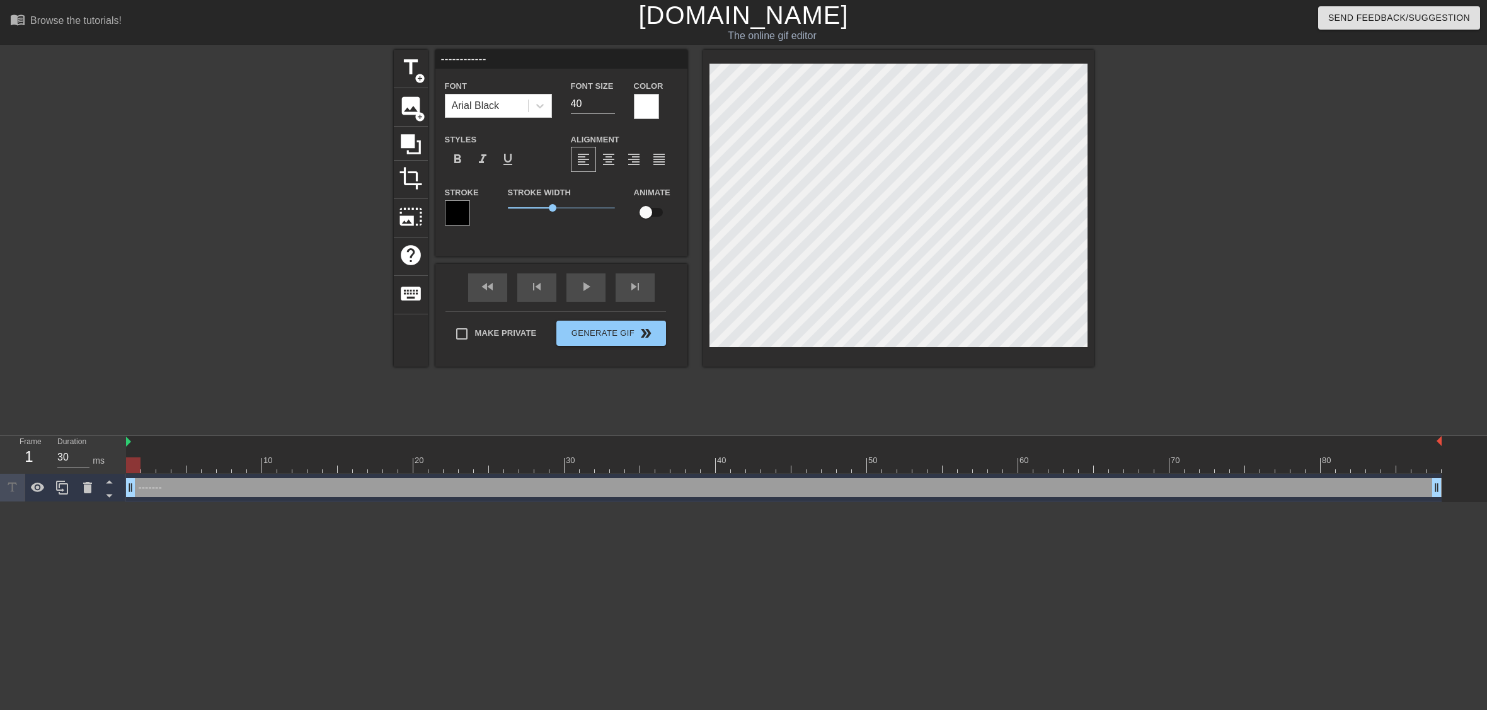
type textarea "-------------"
type input "--------------"
type textarea "--------------"
drag, startPoint x: 549, startPoint y: 207, endPoint x: 687, endPoint y: 200, distance: 138.8
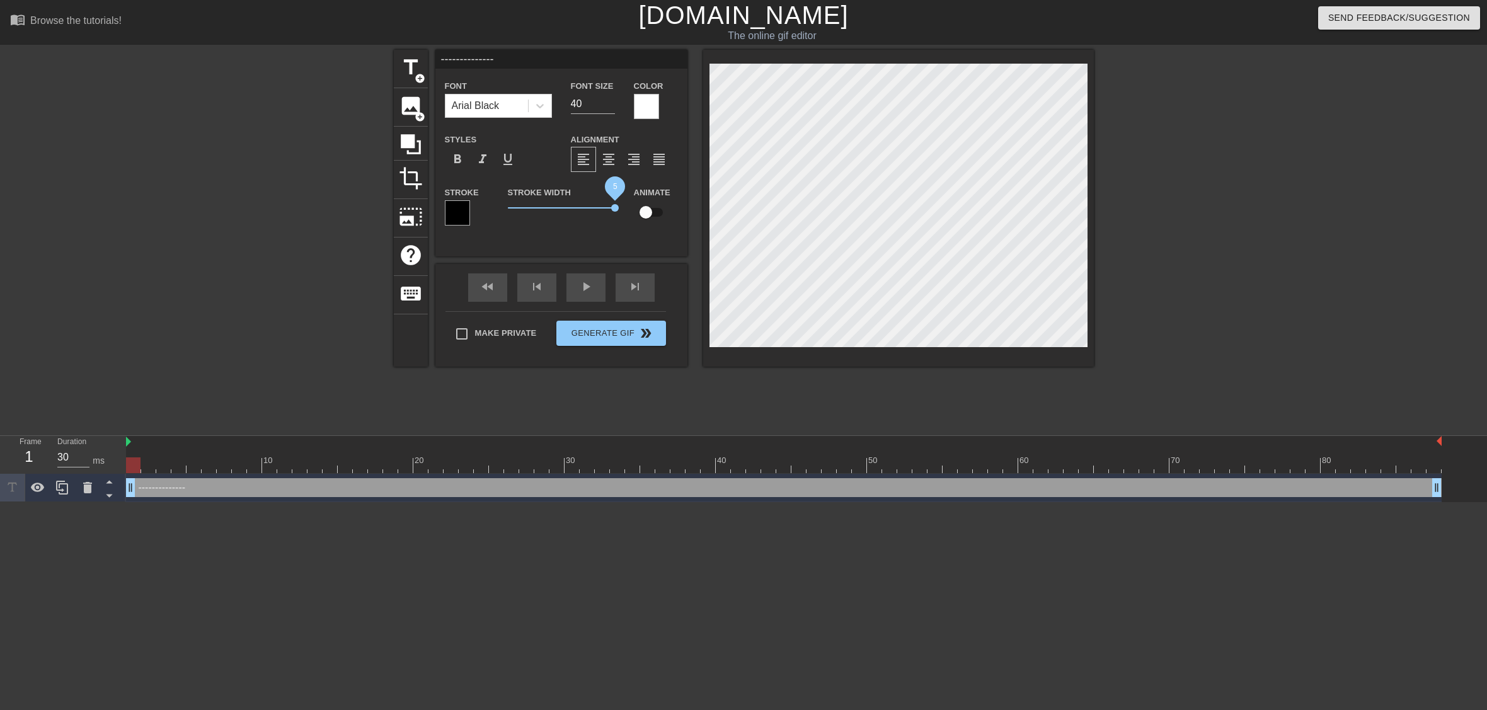
click at [687, 200] on div "title add_circle image add_circle crop photo_size_select_large help keyboard --…" at bounding box center [744, 208] width 700 height 317
click at [636, 111] on div at bounding box center [646, 106] width 25 height 25
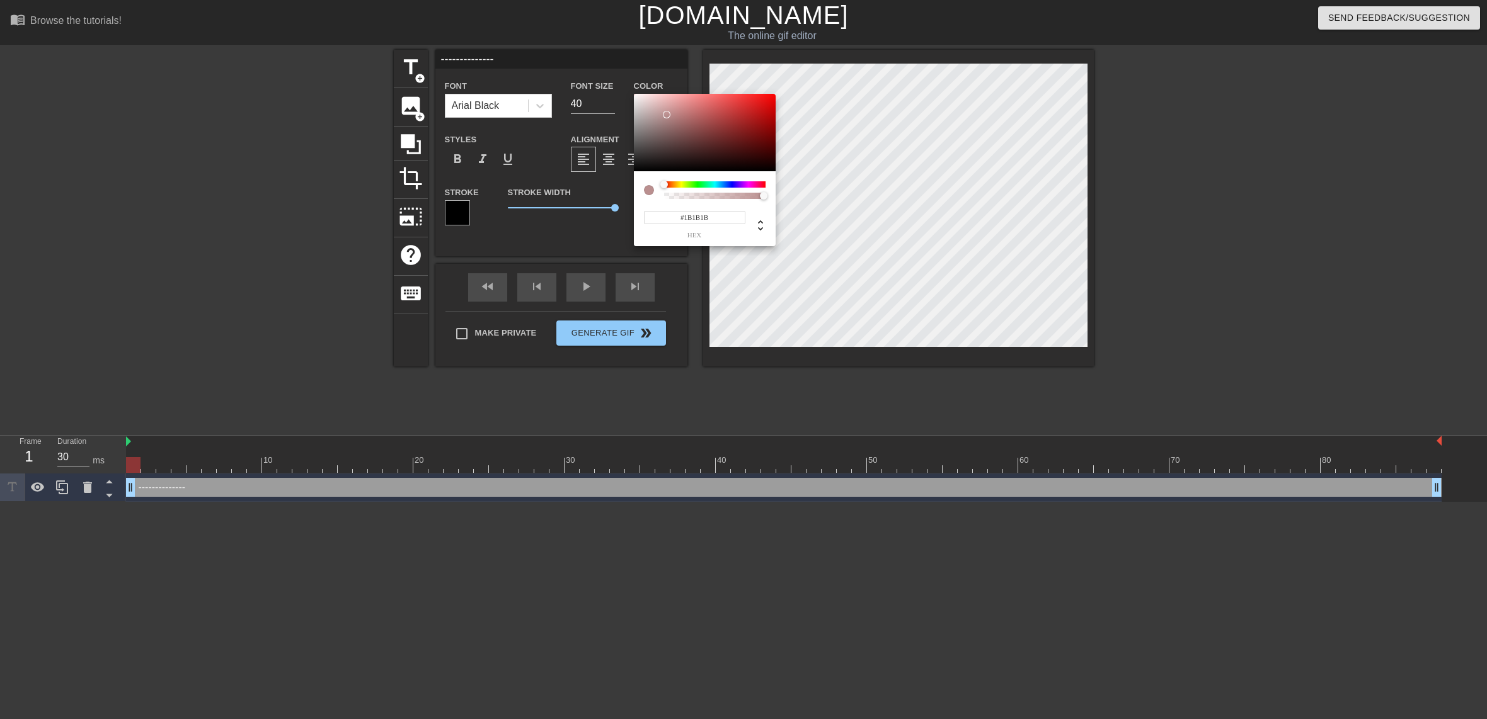
type input "#000000"
drag, startPoint x: 713, startPoint y: 134, endPoint x: 589, endPoint y: 195, distance: 138.6
click at [589, 195] on div "#000000 hex" at bounding box center [743, 359] width 1487 height 719
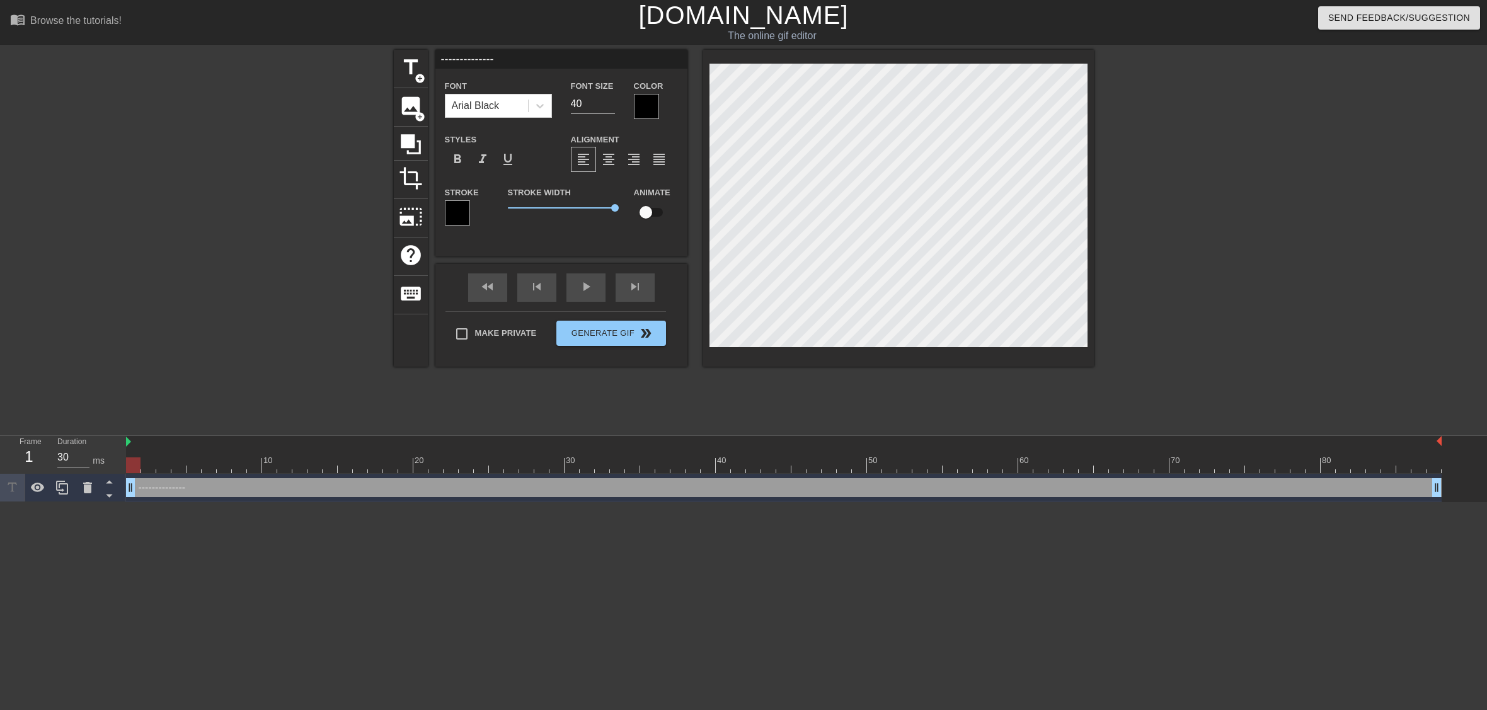
click at [1056, 362] on div at bounding box center [898, 208] width 391 height 317
click at [1201, 280] on div at bounding box center [1203, 239] width 189 height 378
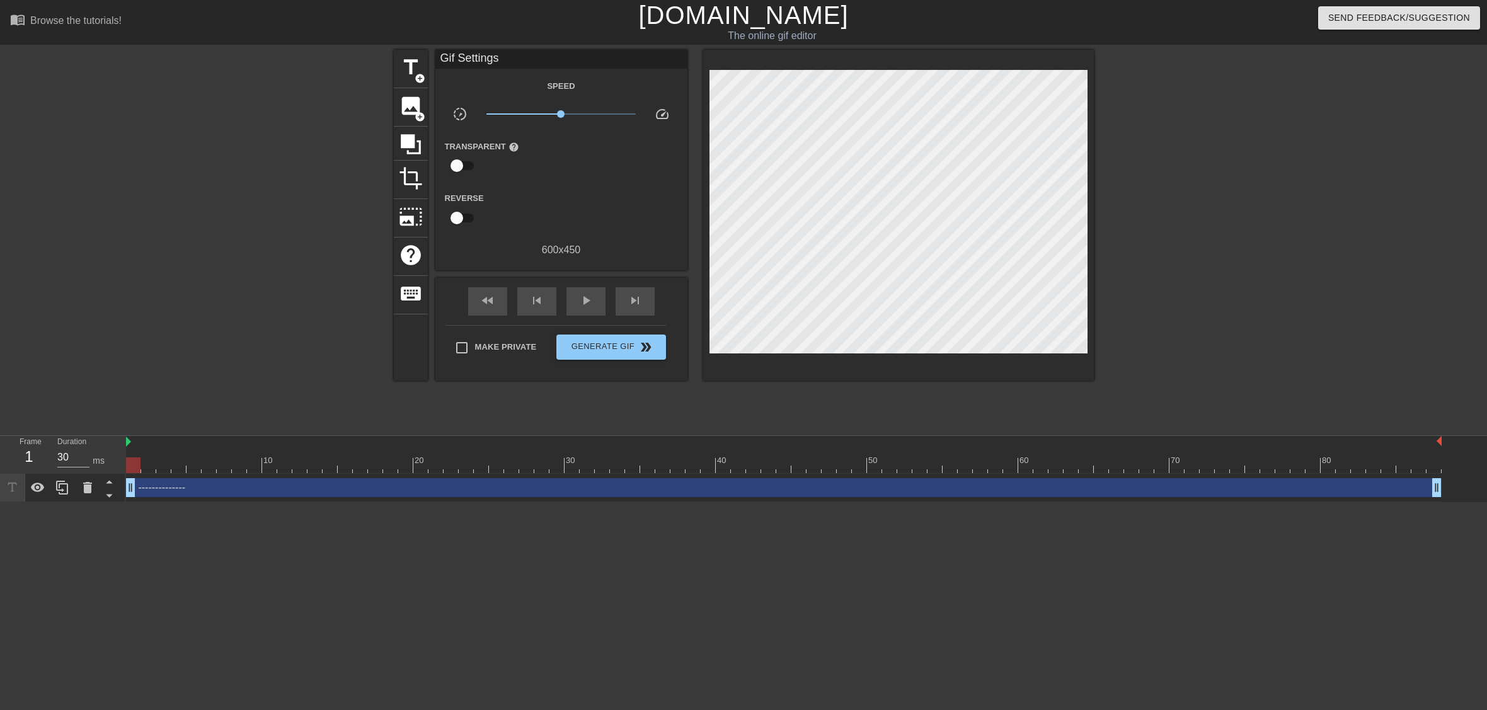
click at [1255, 175] on div at bounding box center [1203, 239] width 189 height 378
click at [411, 83] on div "title add_circle" at bounding box center [411, 69] width 34 height 38
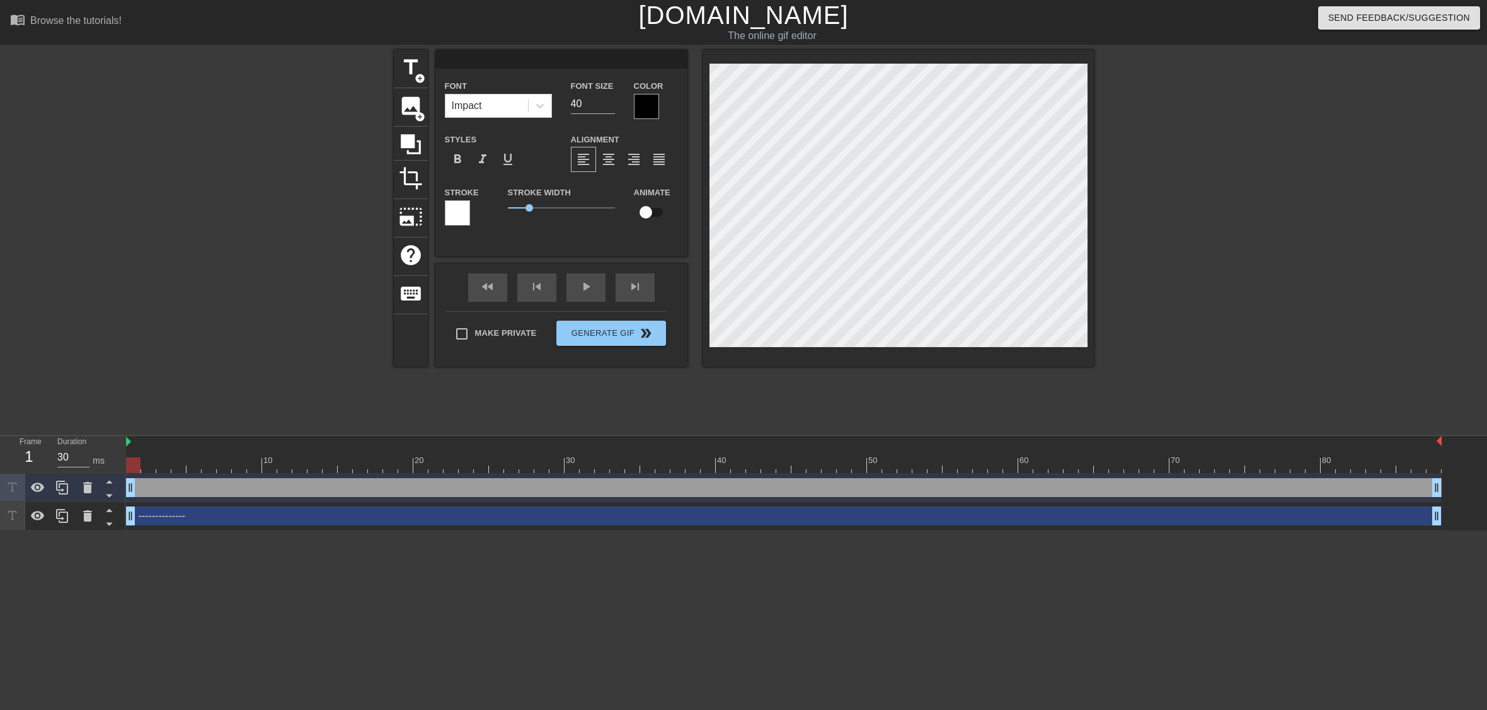
type input "S"
type textarea "S"
type input "Si"
type textarea "Si"
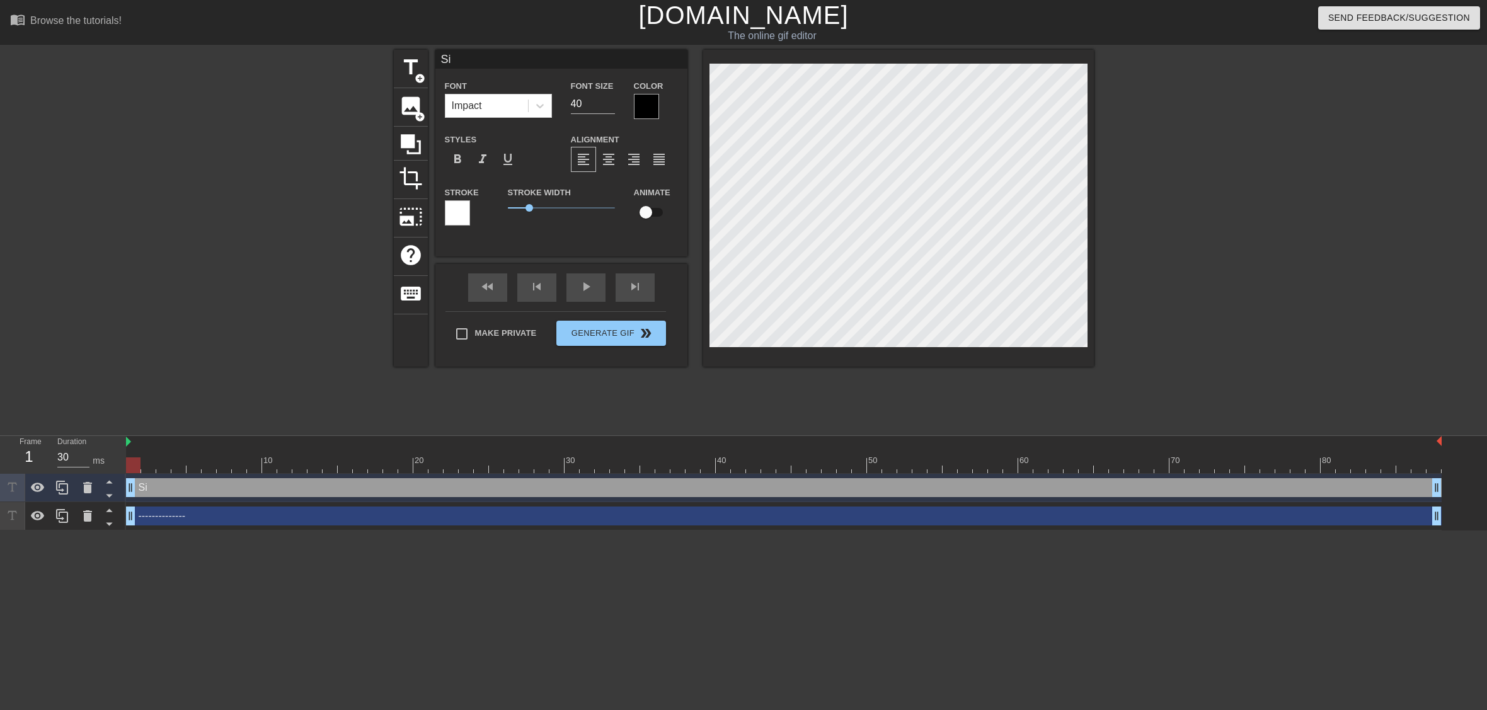
type input "Sig"
type textarea "Sig"
type input "Sign"
type textarea "Sign"
type input "Sign"
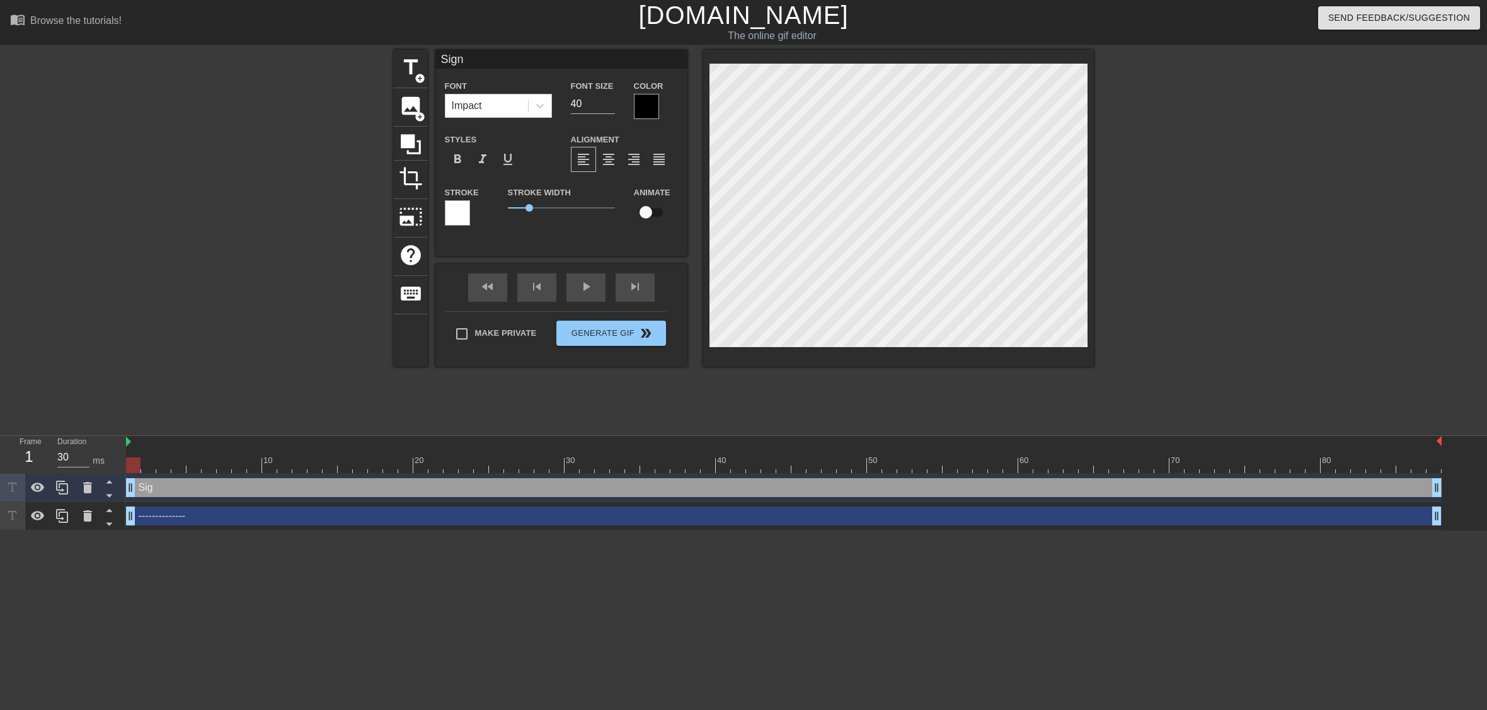
type textarea "Sign"
type input "Sign P"
type textarea "Sign P"
type input "Sign Pa"
type textarea "Sign Pa"
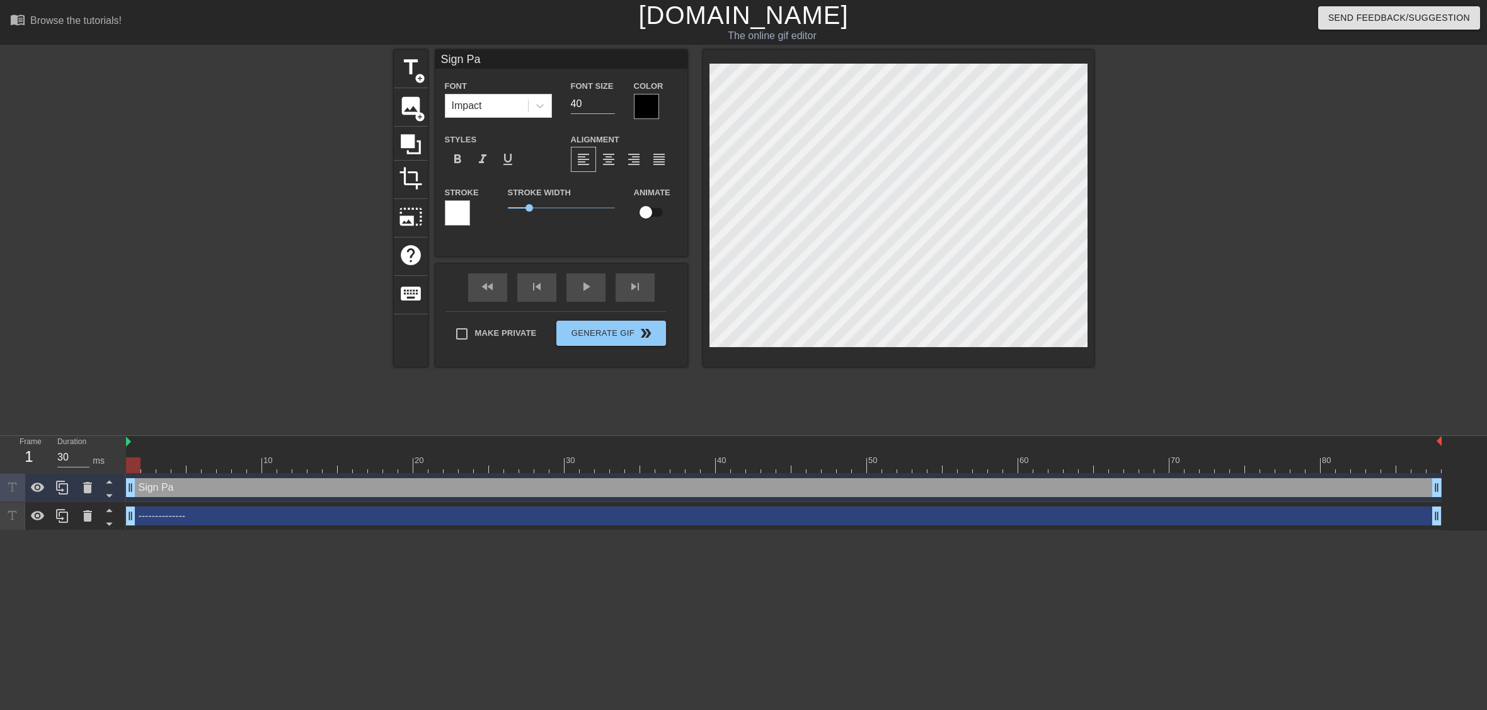
type input "Sign Pai"
type textarea "Sign Pai"
type input "Sign Pain"
type textarea "Sign Pain"
type input "Sign Paint"
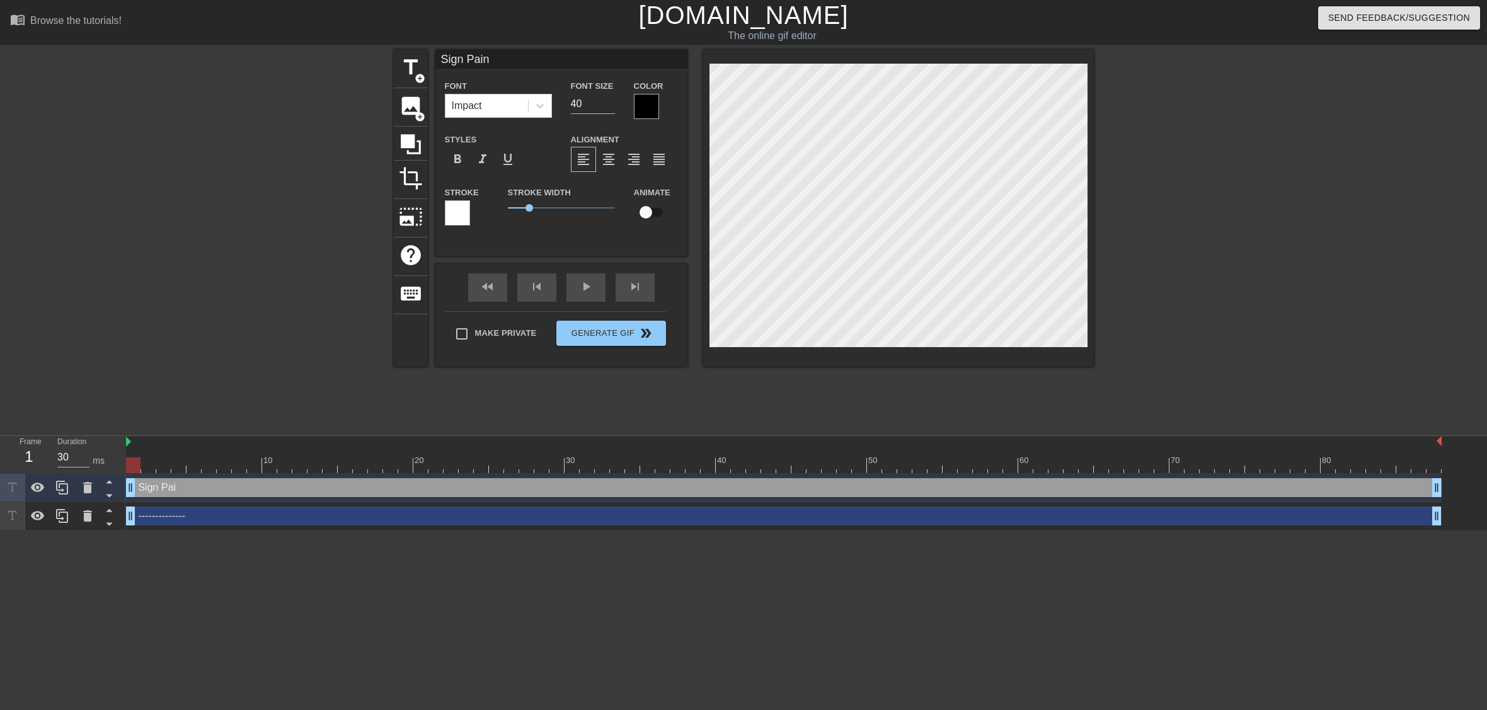
type textarea "Sign Paint"
type input "Sign Painte"
type textarea "Sign Painte"
type input "Sign Painter"
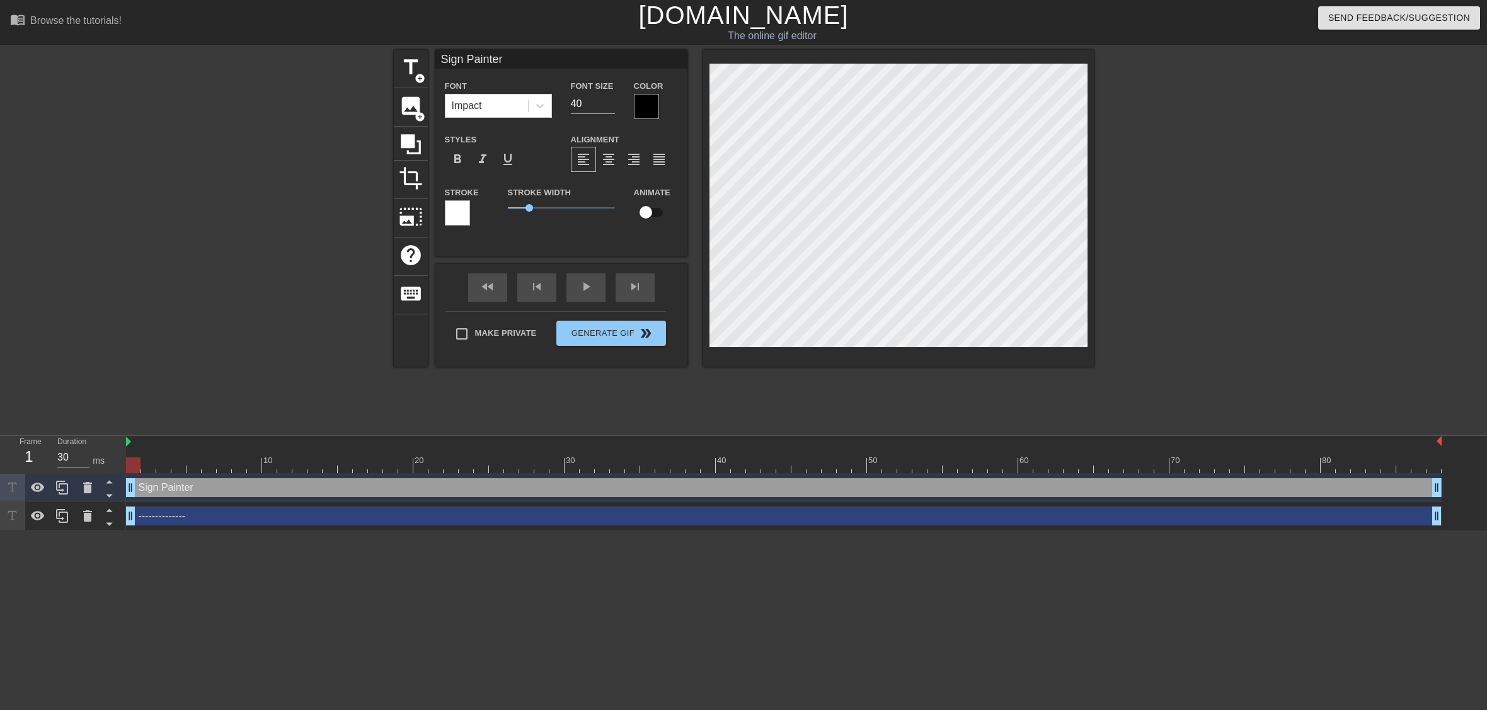
type textarea "Sign Painter"
click at [452, 210] on div at bounding box center [457, 212] width 25 height 25
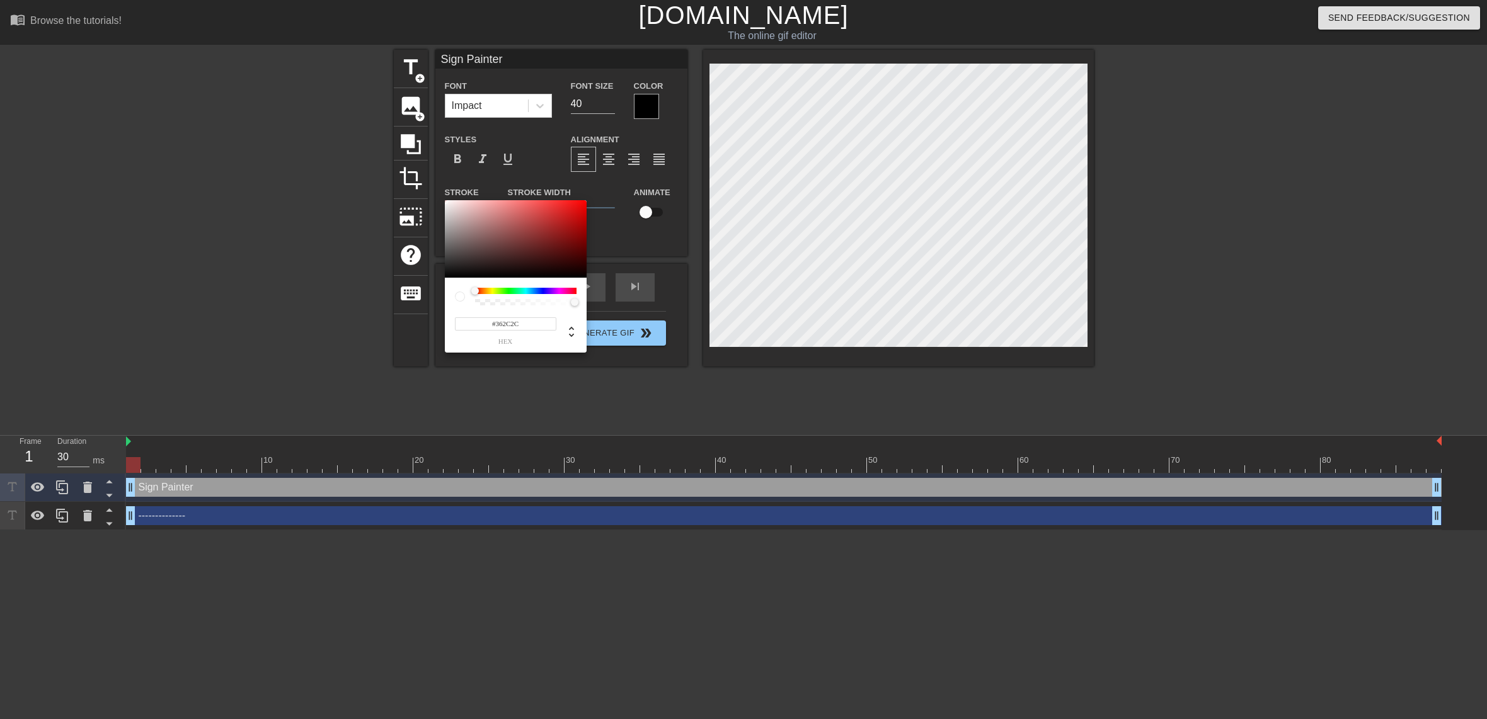
type input "#000000"
drag, startPoint x: 477, startPoint y: 256, endPoint x: 399, endPoint y: 316, distance: 98.9
click at [399, 316] on div "#000000 hex" at bounding box center [743, 359] width 1487 height 719
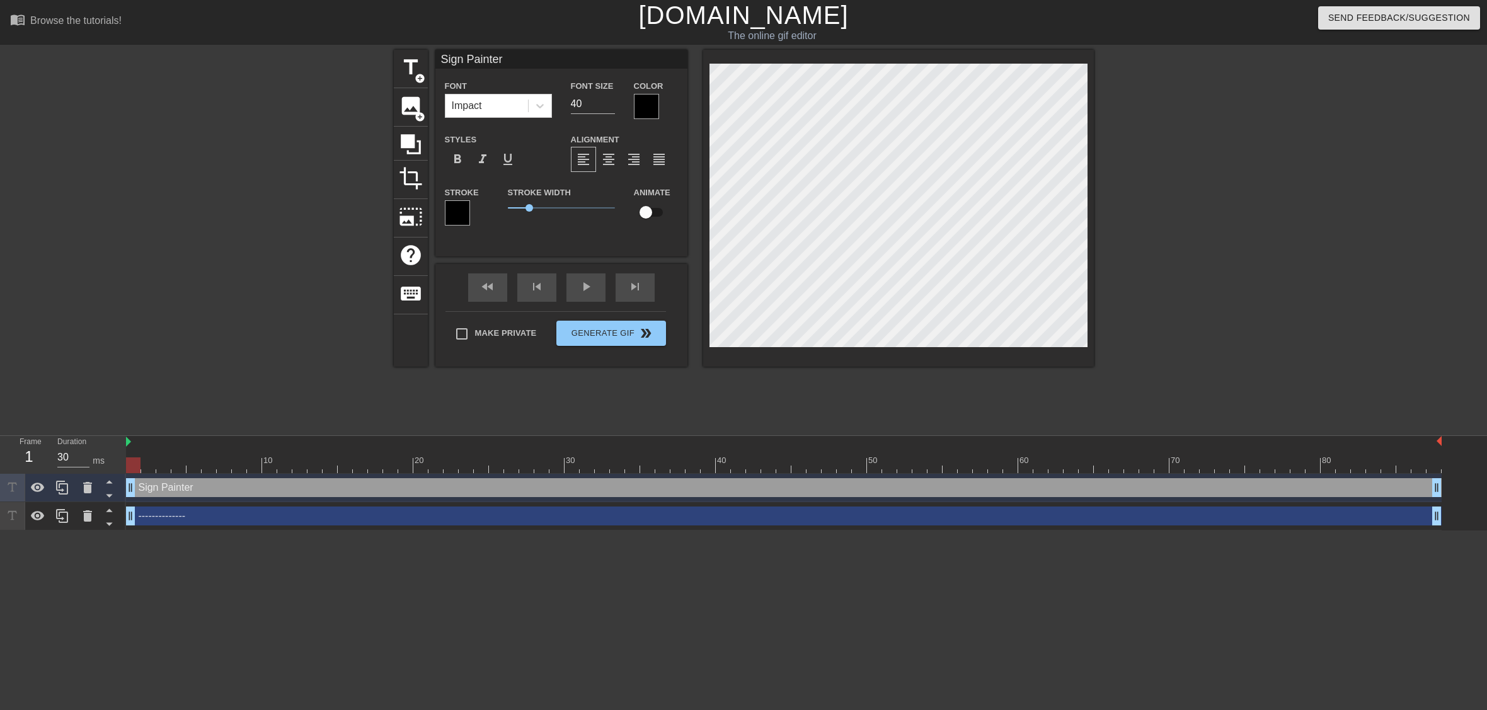
click at [648, 108] on div at bounding box center [646, 106] width 25 height 25
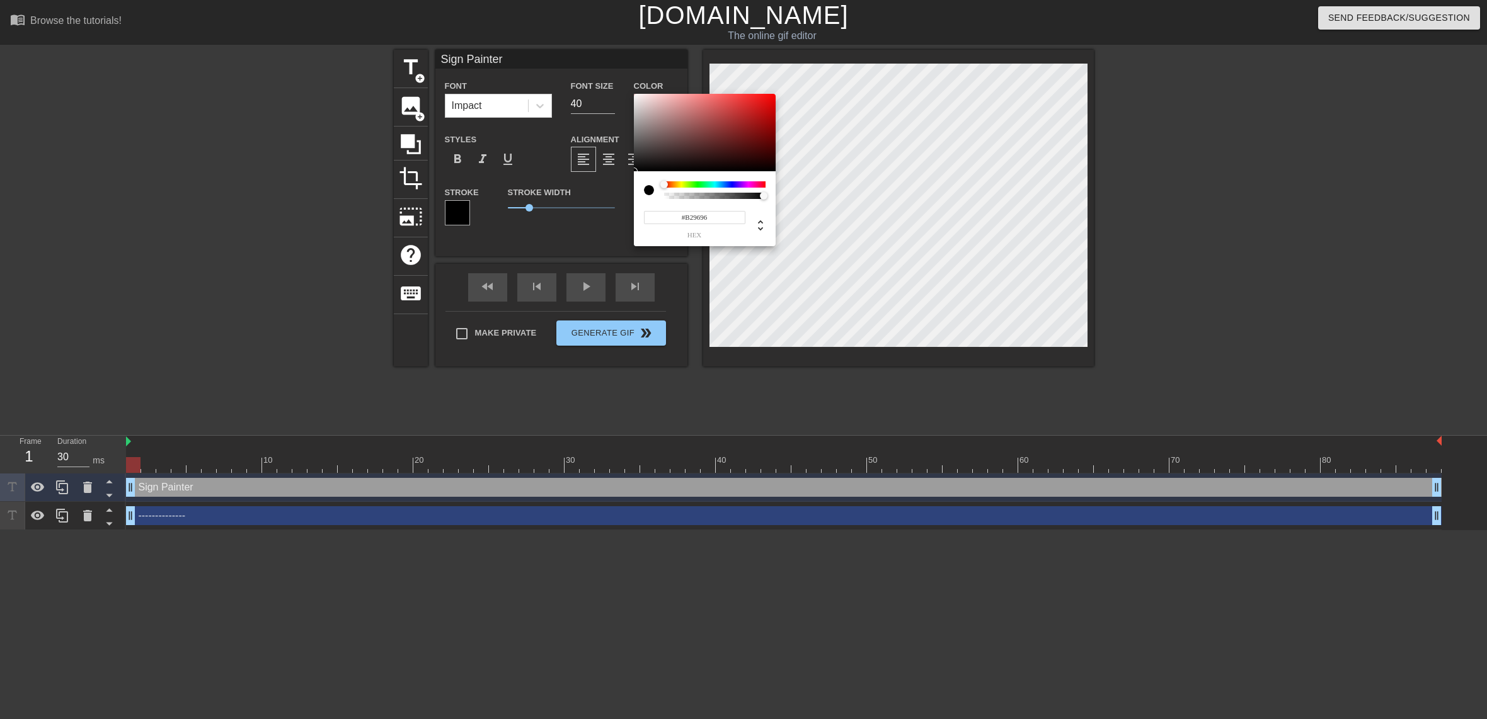
type input "#FFFFFF"
drag, startPoint x: 670, startPoint y: 136, endPoint x: 578, endPoint y: 42, distance: 131.8
click at [576, 42] on div "#FFFFFF hex" at bounding box center [743, 359] width 1487 height 719
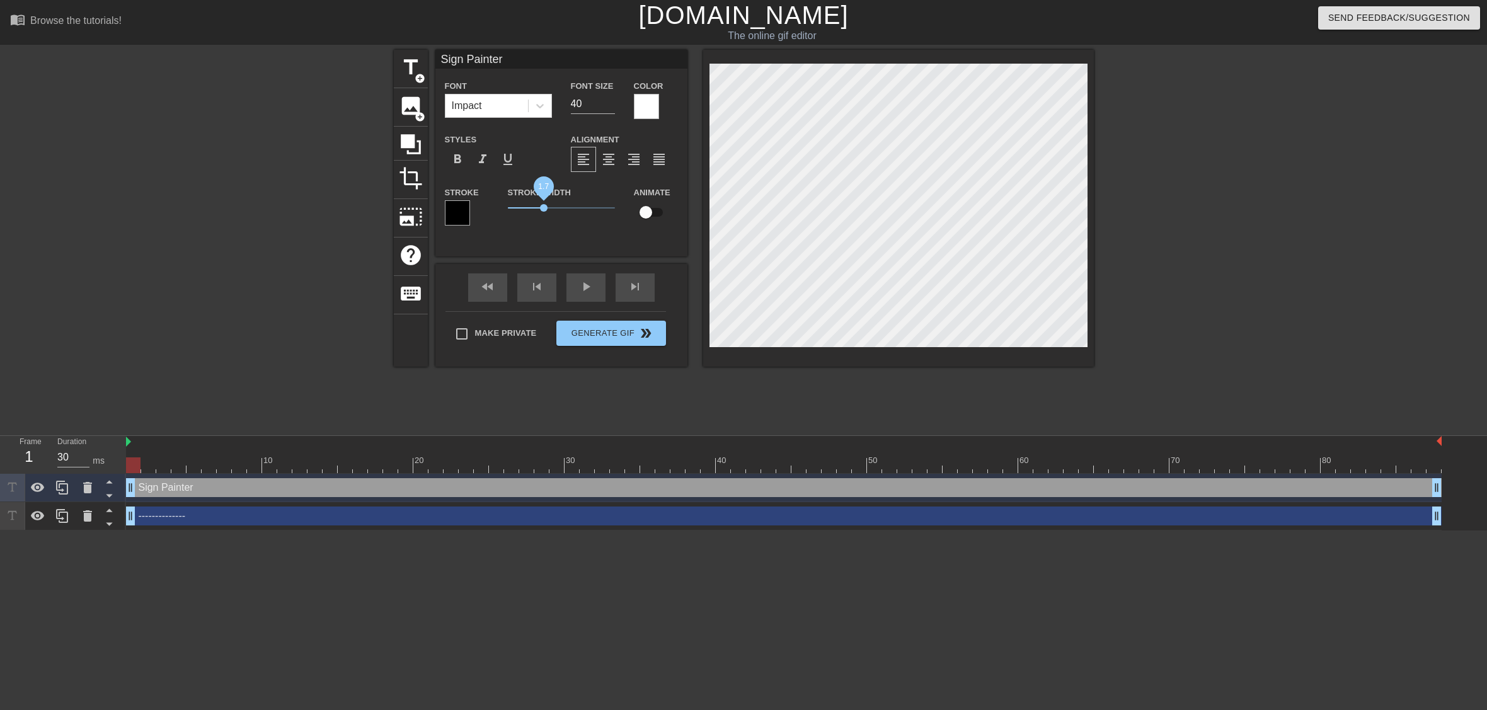
drag, startPoint x: 527, startPoint y: 207, endPoint x: 544, endPoint y: 207, distance: 17.0
click at [544, 207] on span "1.7" at bounding box center [544, 208] width 8 height 8
click at [1143, 306] on div at bounding box center [1203, 239] width 189 height 378
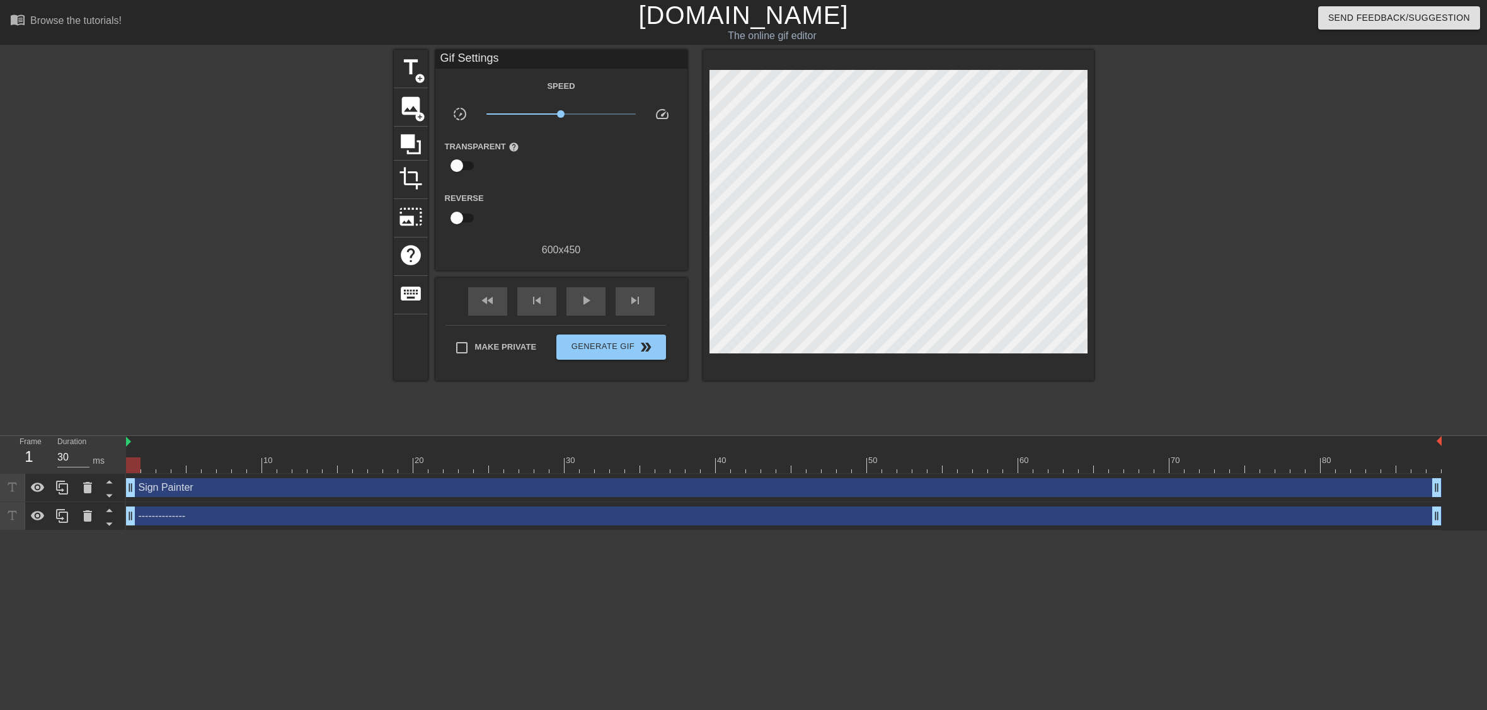
click at [1202, 304] on div at bounding box center [1203, 239] width 189 height 378
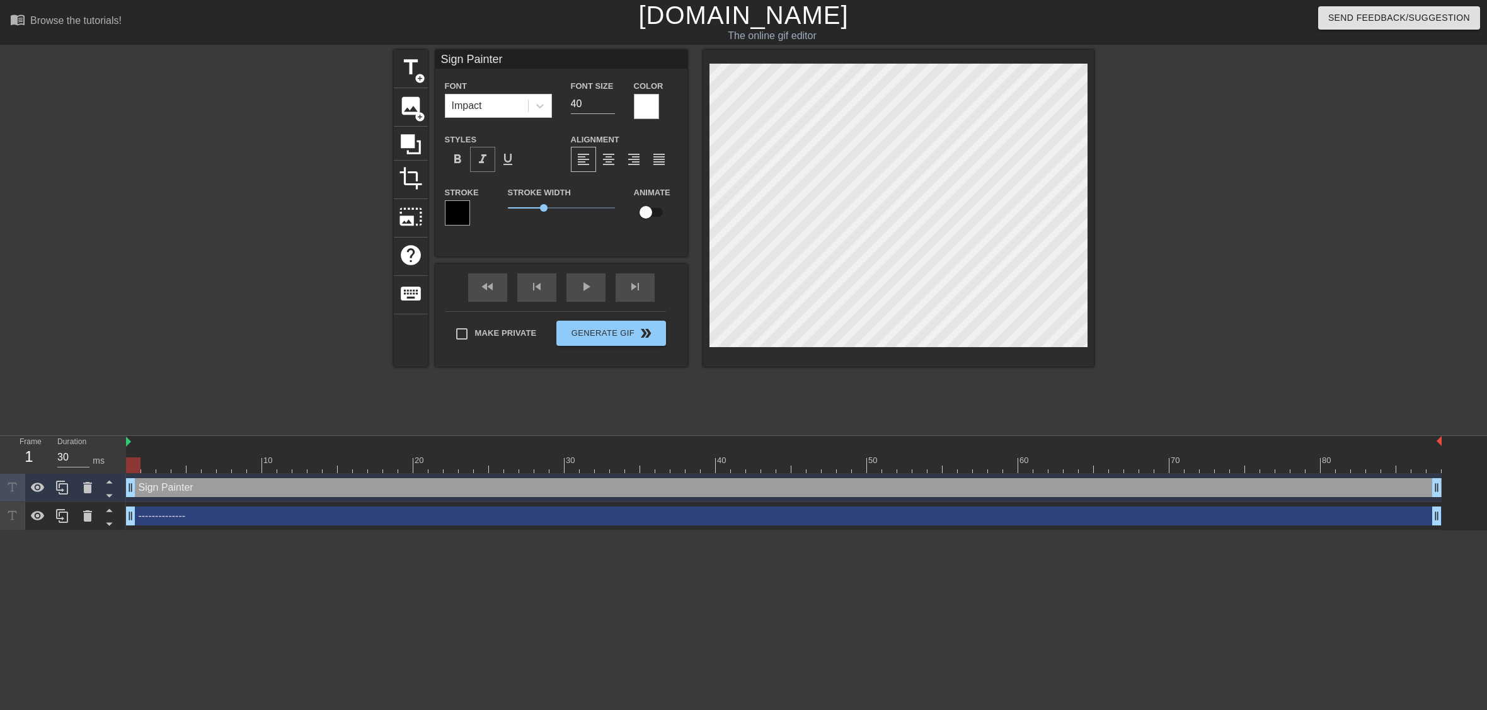
click at [477, 154] on span "format_italic" at bounding box center [482, 159] width 15 height 15
click at [1223, 297] on div at bounding box center [1203, 239] width 189 height 378
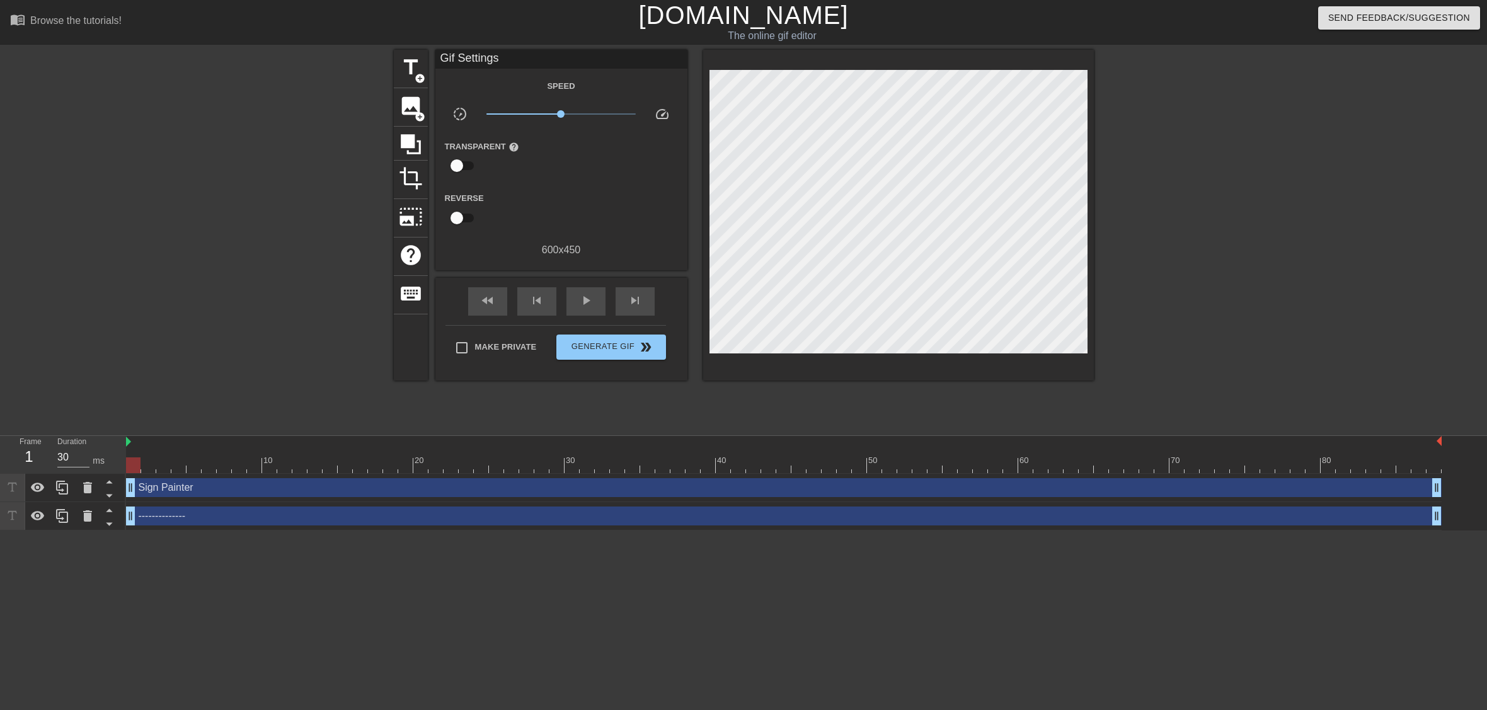
click at [1214, 265] on div at bounding box center [1203, 239] width 189 height 378
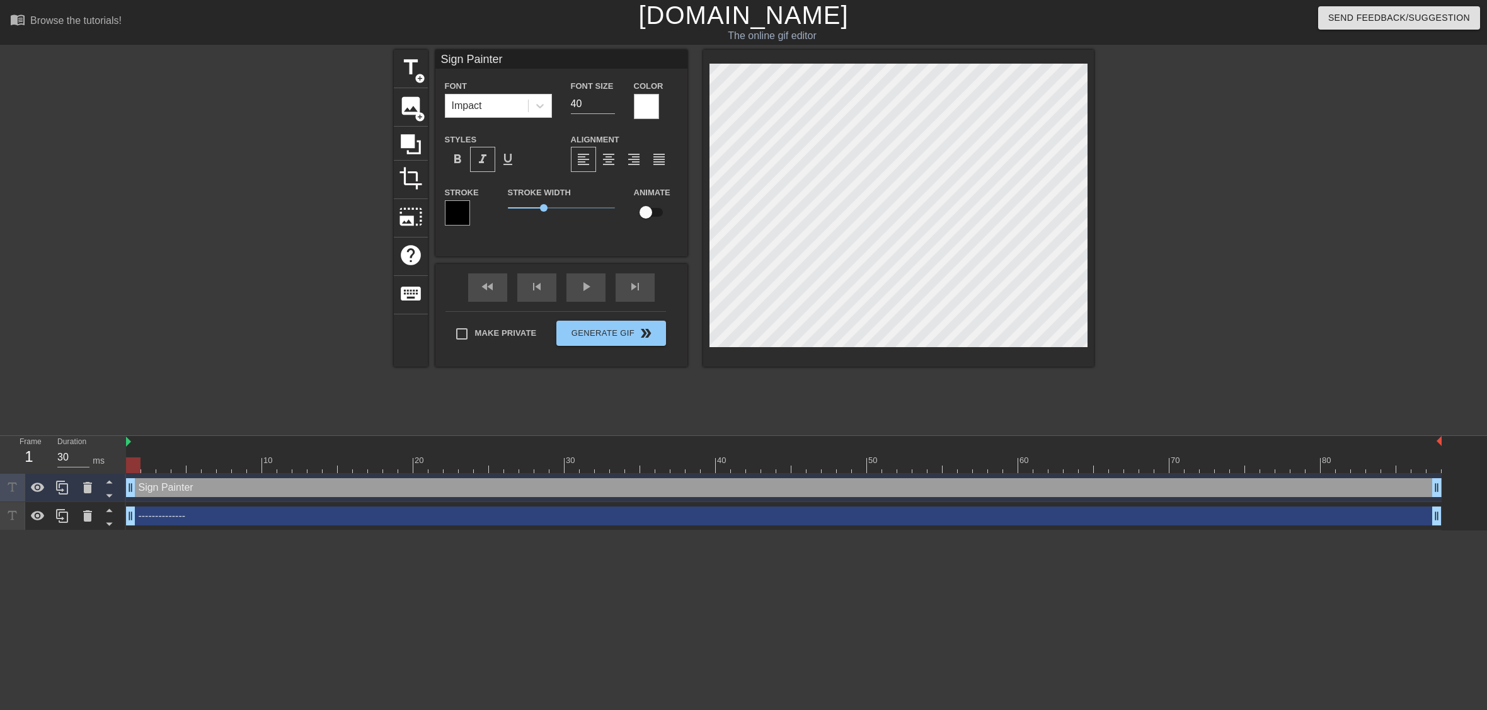
click at [1184, 273] on div at bounding box center [1203, 239] width 189 height 378
click at [1138, 288] on div at bounding box center [1203, 239] width 189 height 378
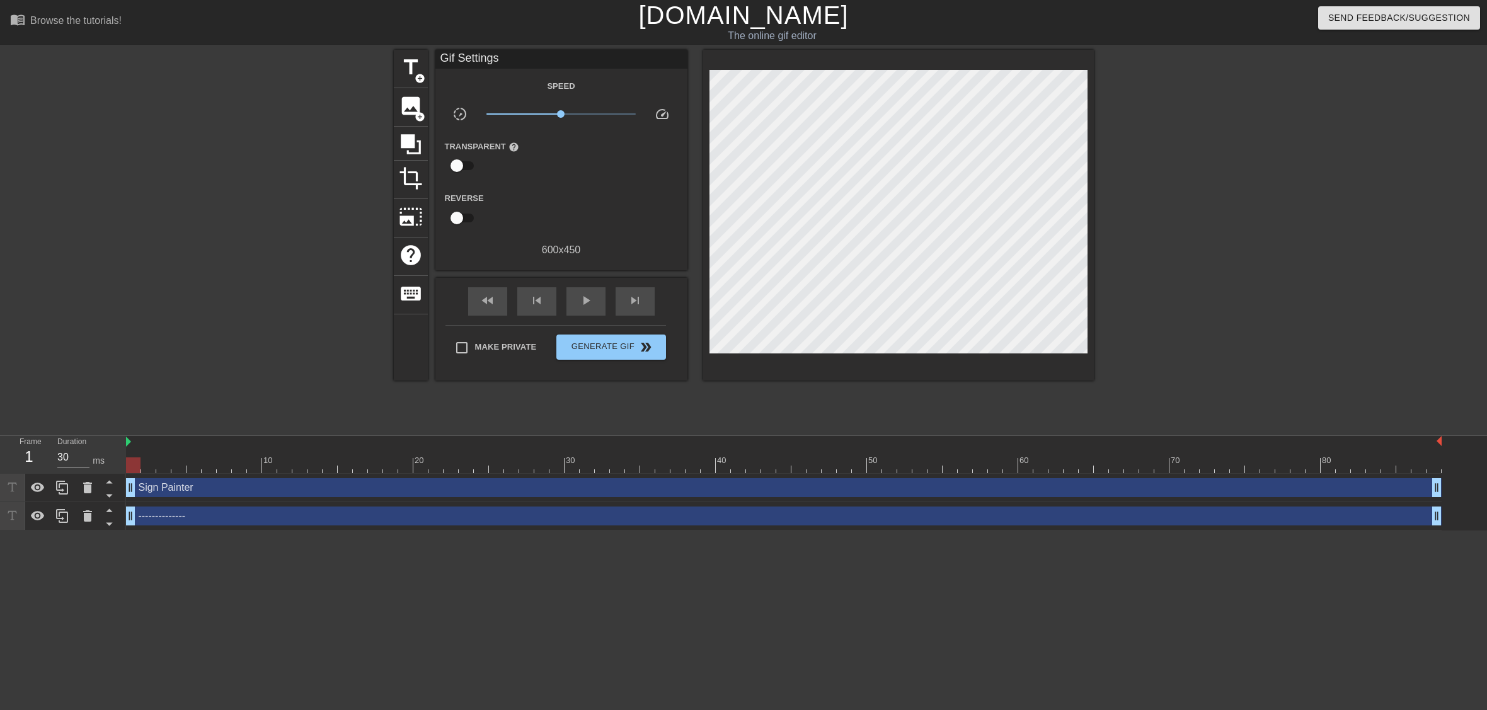
click at [976, 347] on div at bounding box center [898, 215] width 391 height 331
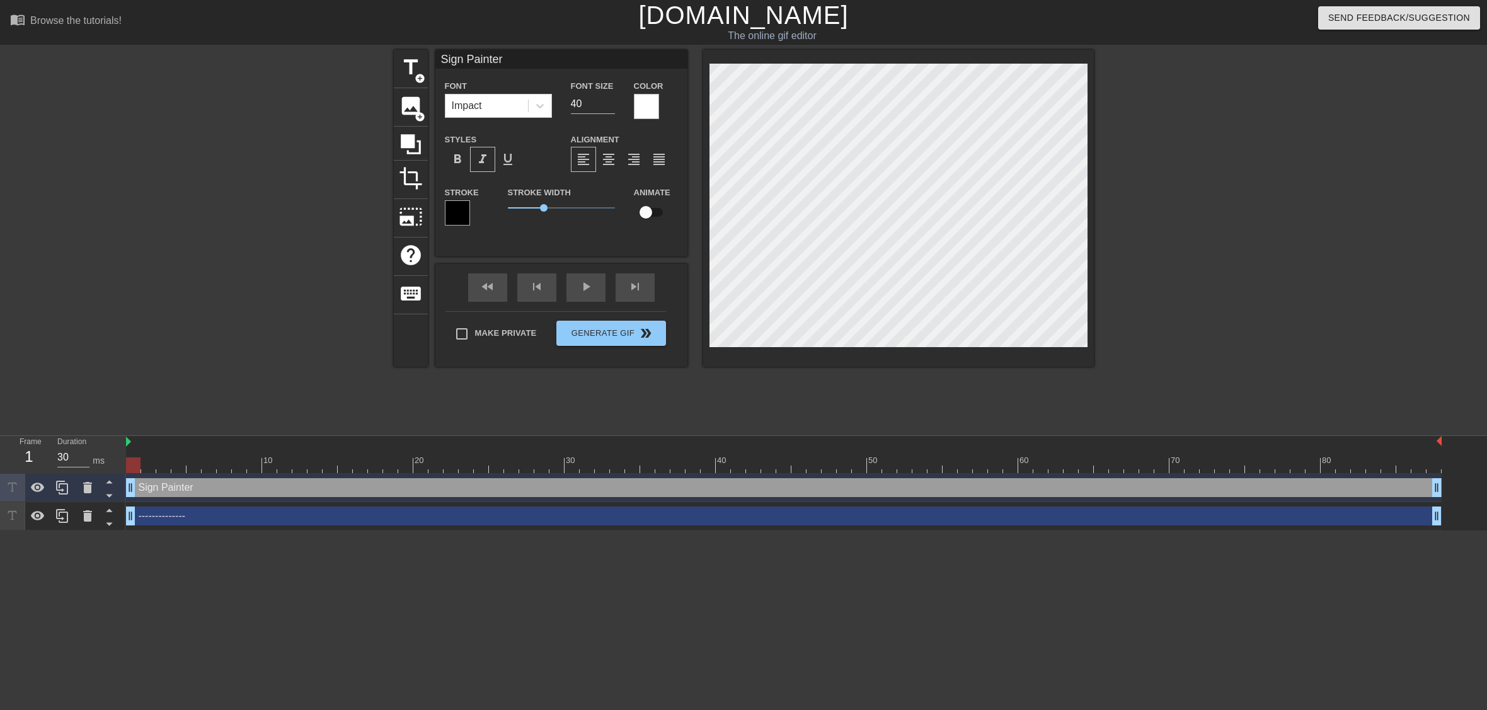
click at [1190, 289] on div at bounding box center [1203, 239] width 189 height 378
click at [1255, 288] on div at bounding box center [1203, 239] width 189 height 378
click at [1276, 292] on div at bounding box center [1203, 239] width 189 height 378
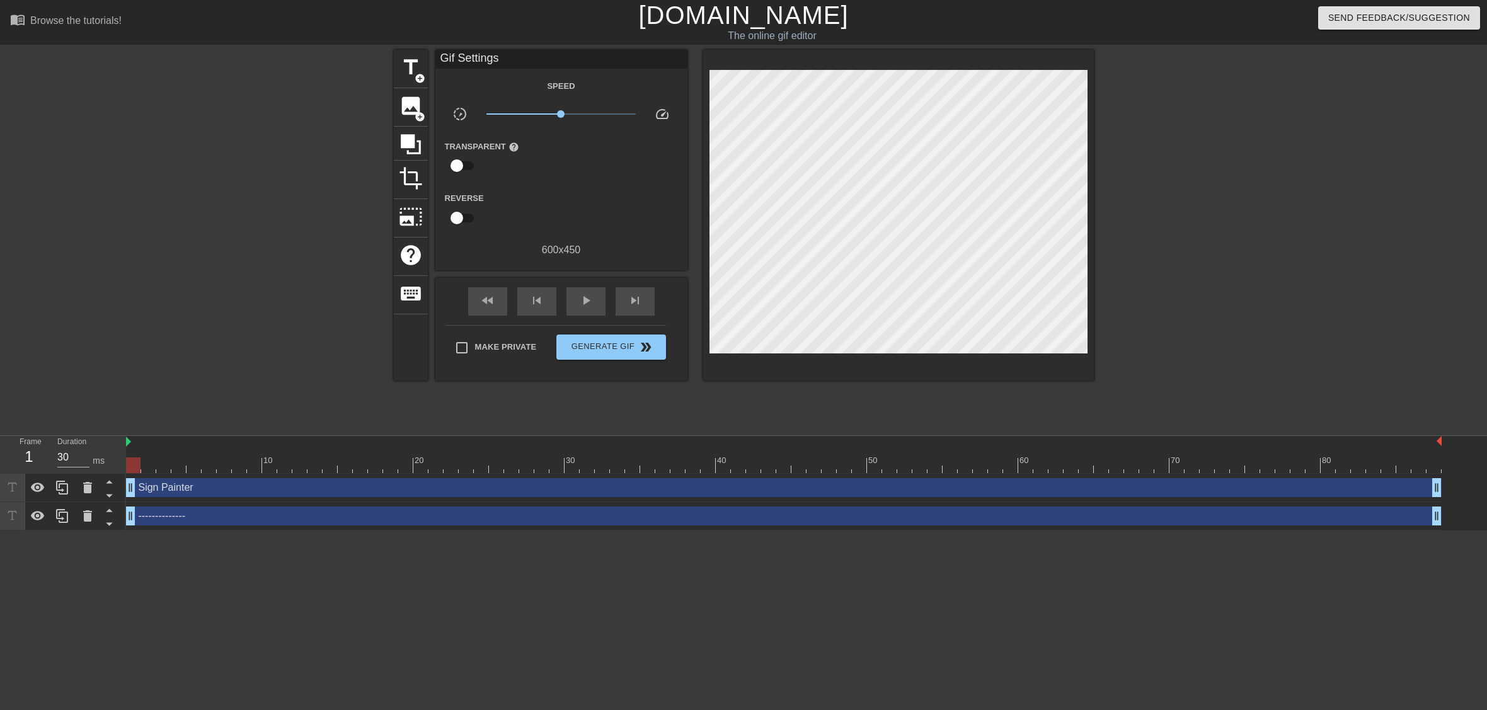
drag, startPoint x: 140, startPoint y: 441, endPoint x: 89, endPoint y: 440, distance: 51.0
click at [89, 440] on div "Frame 1 Duration 30 ms 10 20 30 40 50 60 70 80 Sign Painter drag_handle drag_ha…" at bounding box center [743, 483] width 1487 height 94
click at [152, 289] on div "title add_circle image add_circle crop photo_size_select_large help keyboard Gi…" at bounding box center [743, 239] width 1487 height 378
type input "40"
click at [574, 350] on span "Generate Gif double_arrow" at bounding box center [610, 347] width 99 height 15
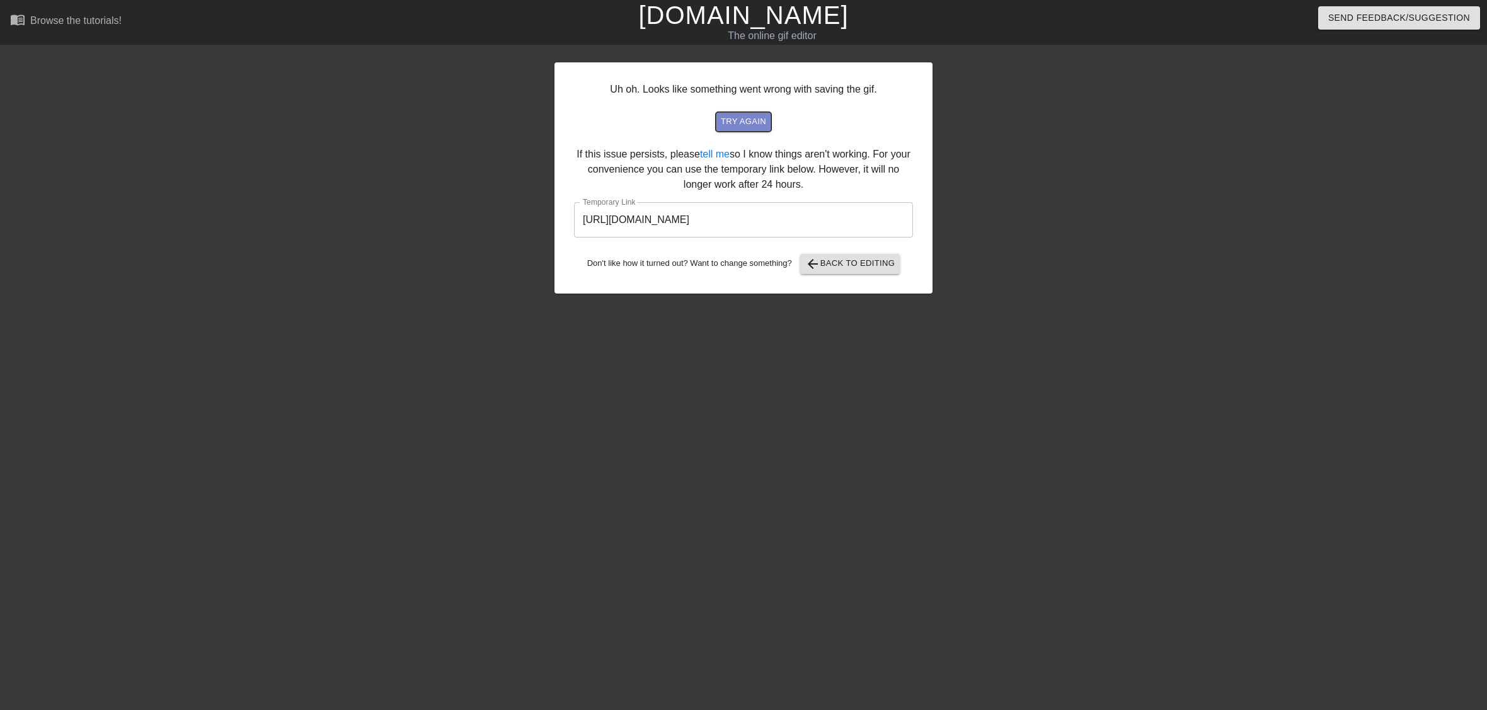
click at [757, 120] on span "try again" at bounding box center [743, 122] width 45 height 14
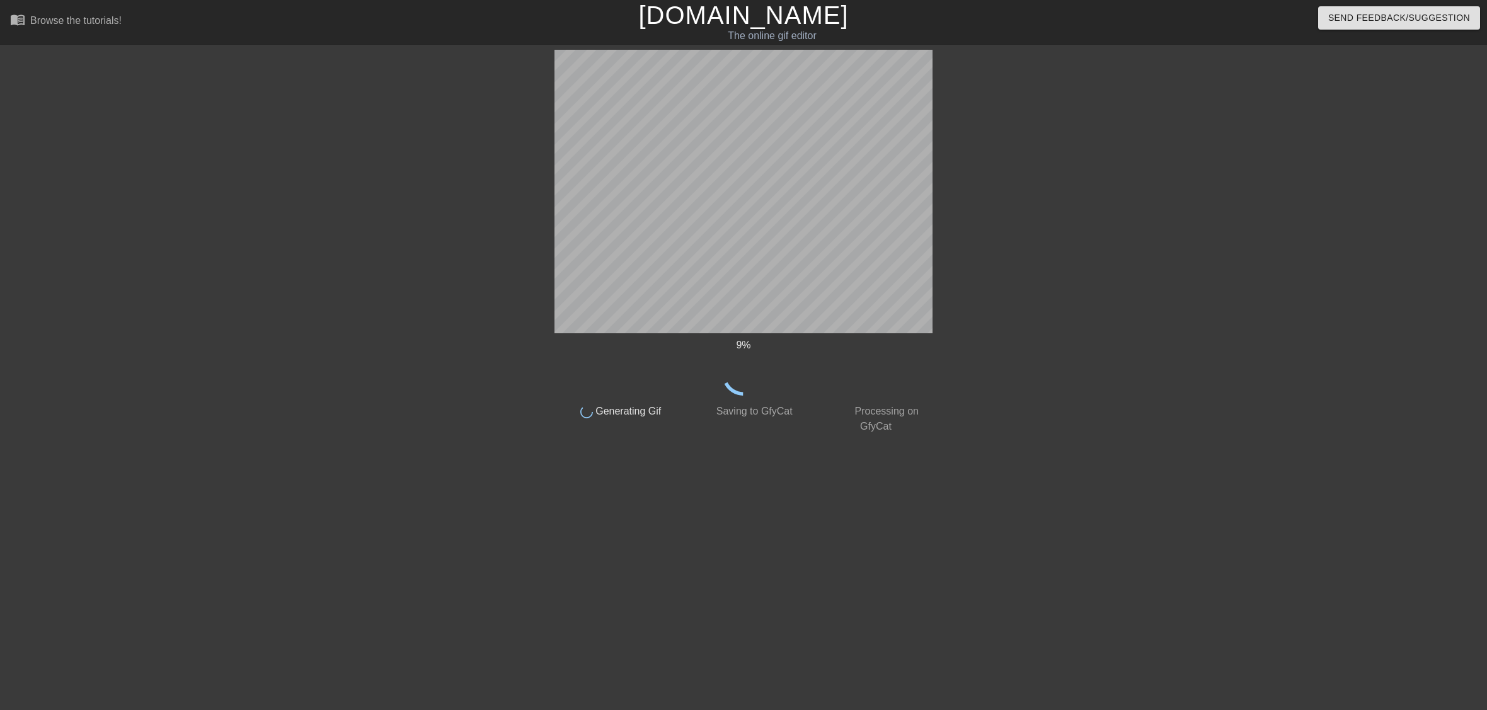
drag, startPoint x: 757, startPoint y: 120, endPoint x: 1126, endPoint y: 140, distance: 369.6
click at [1126, 140] on div at bounding box center [1041, 239] width 189 height 378
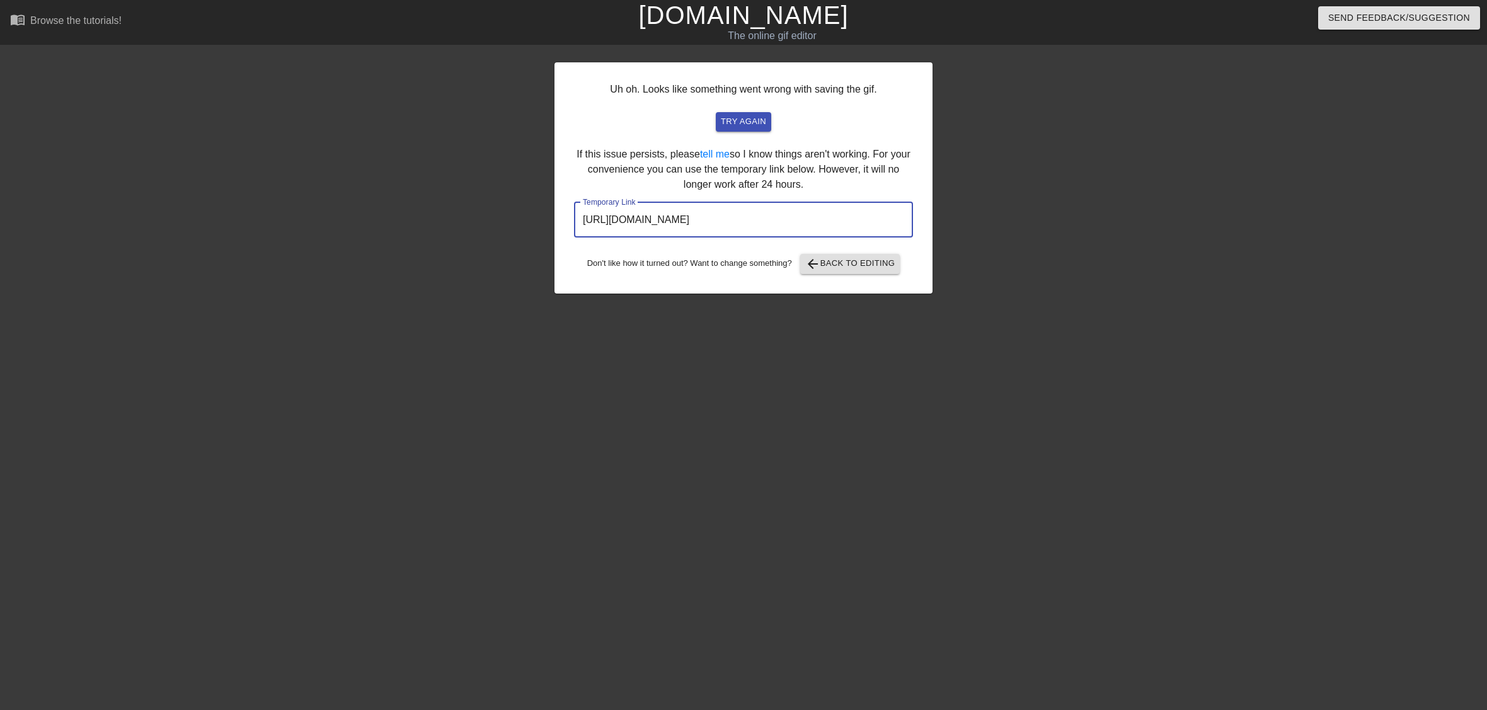
click at [779, 220] on input "[URL][DOMAIN_NAME]" at bounding box center [743, 219] width 339 height 35
